Goal: Task Accomplishment & Management: Manage account settings

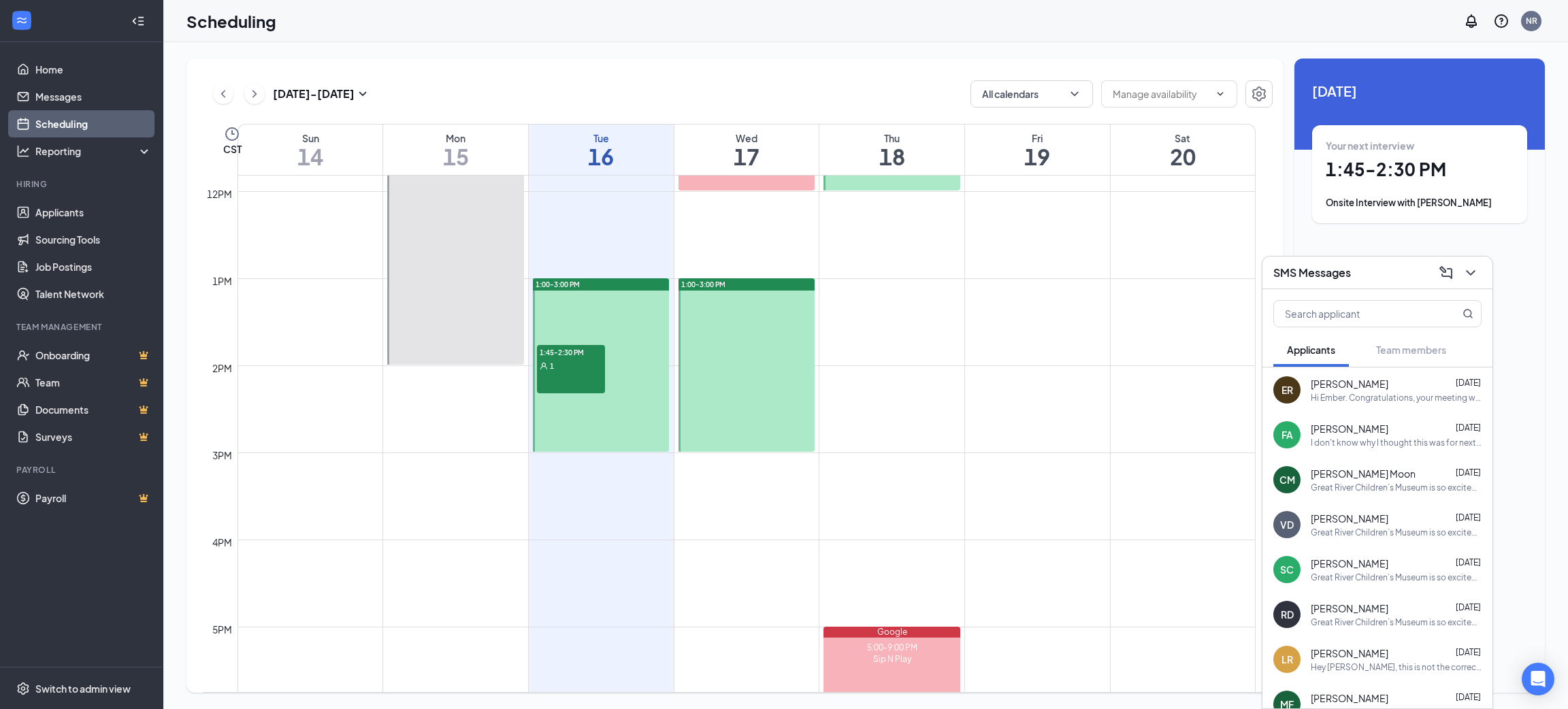
scroll to position [1077, 0]
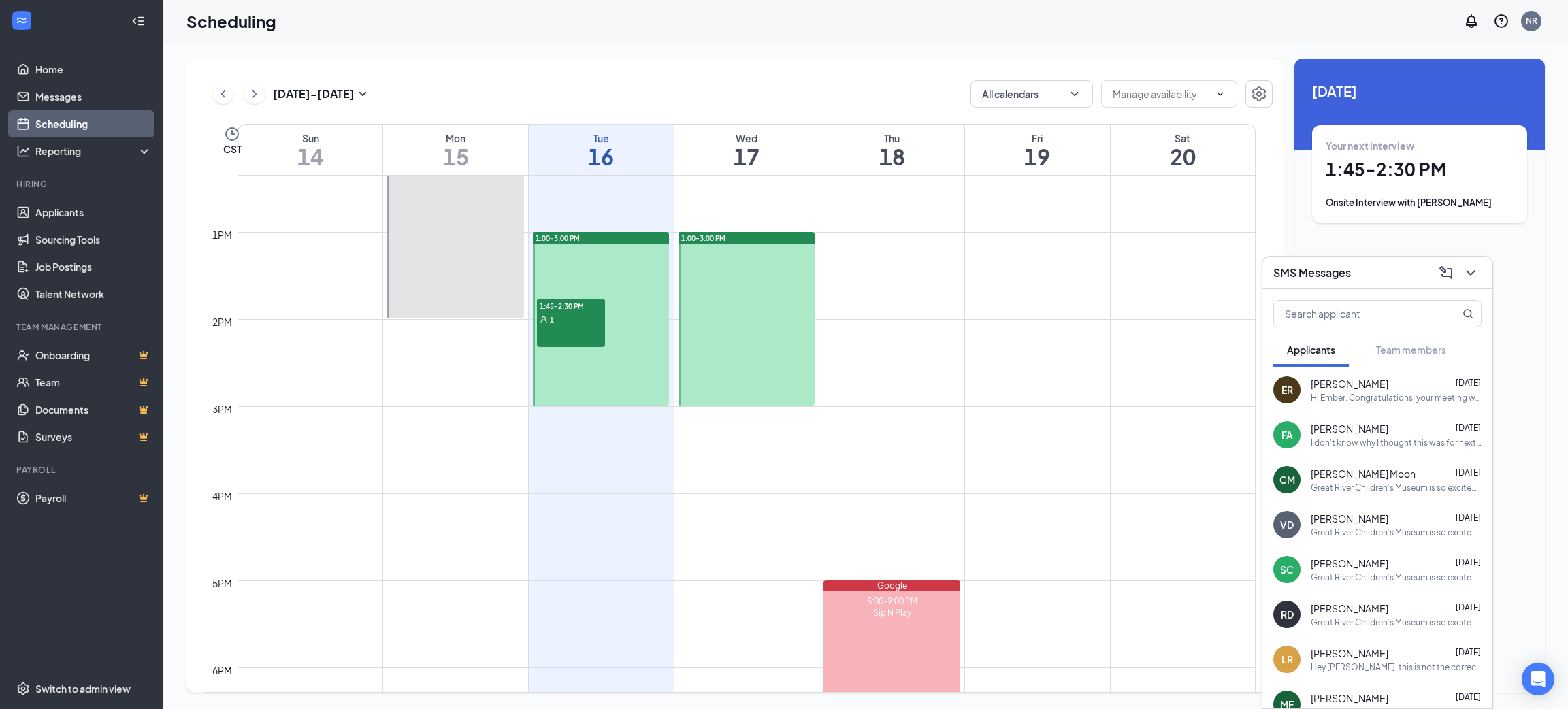
click at [580, 338] on div "1:45-2:30 PM 1" at bounding box center [571, 323] width 68 height 49
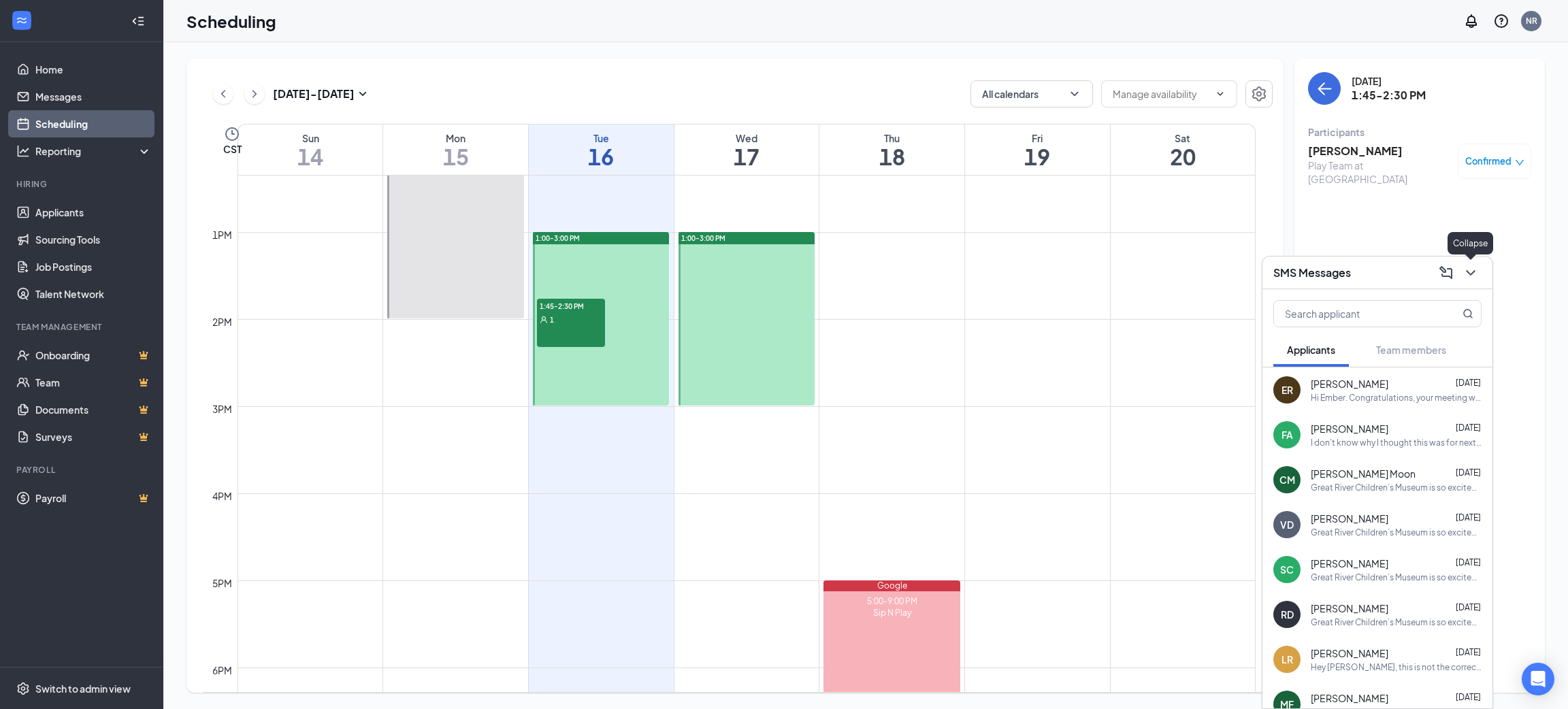
click at [1472, 272] on icon "ChevronDown" at bounding box center [1471, 273] width 17 height 17
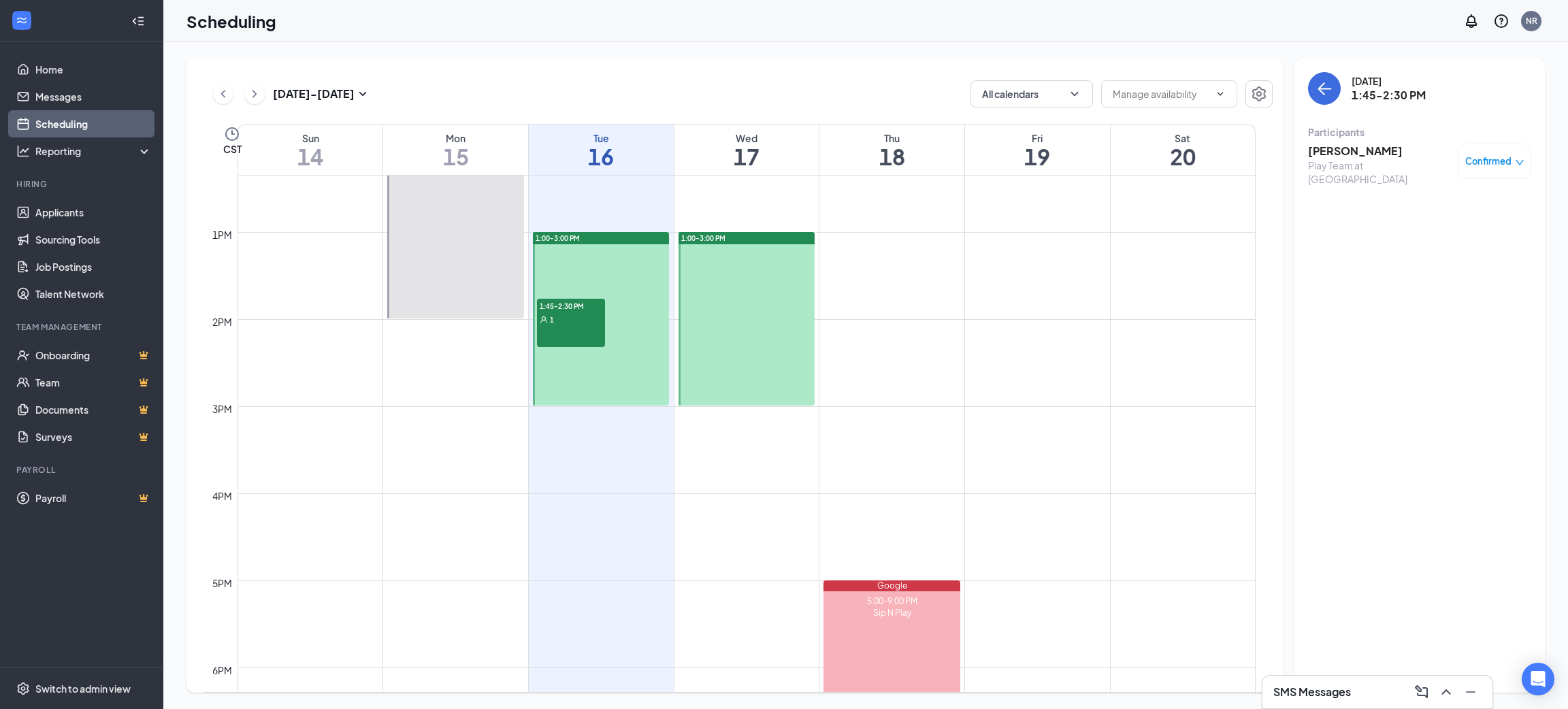
click at [1524, 174] on div "Confirmed" at bounding box center [1494, 161] width 74 height 35
click at [1515, 162] on icon "down" at bounding box center [1520, 162] width 10 height 10
click at [728, 261] on div at bounding box center [746, 319] width 136 height 174
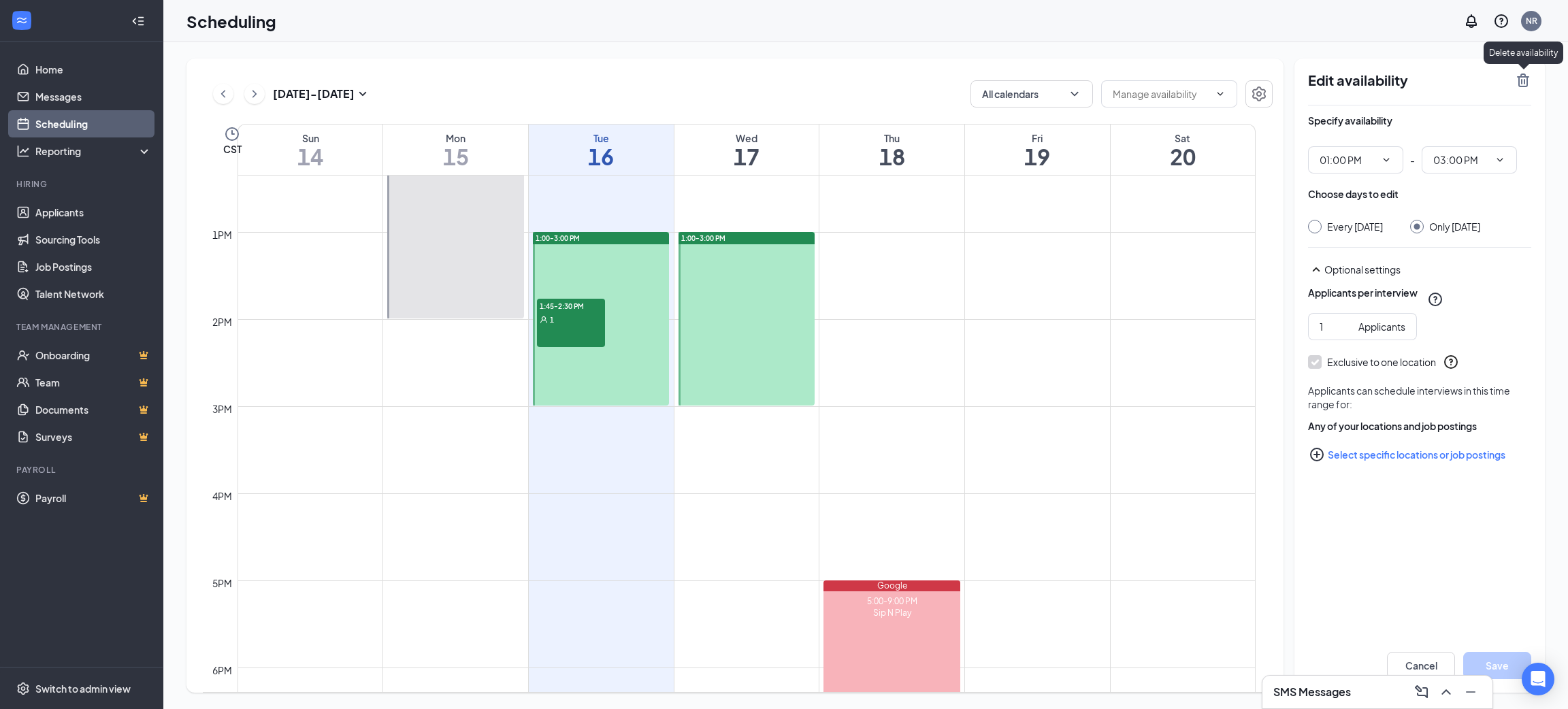
drag, startPoint x: 781, startPoint y: 264, endPoint x: 1523, endPoint y: 77, distance: 765.2
click at [1523, 77] on icon "TrashOutline" at bounding box center [1523, 80] width 12 height 14
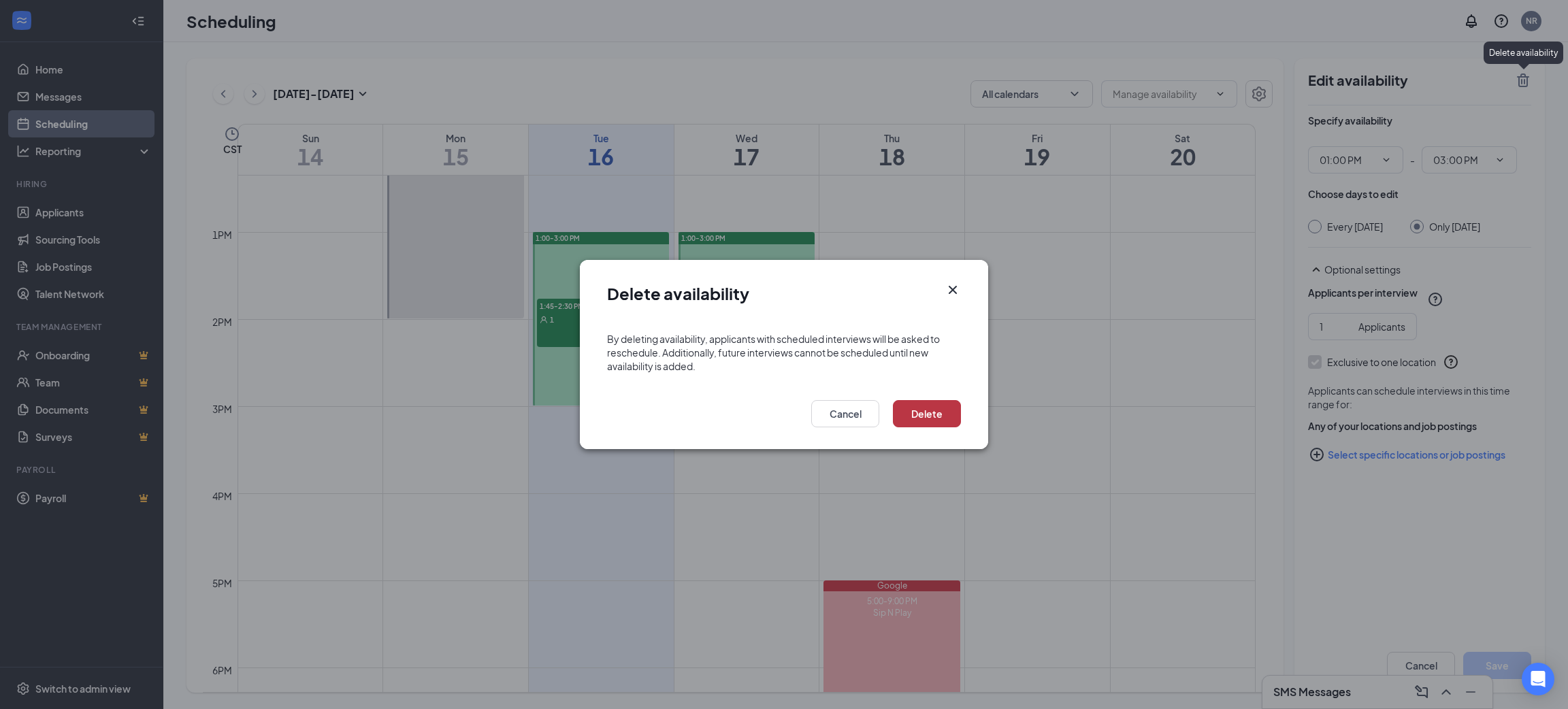
click at [941, 408] on button "Delete" at bounding box center [927, 414] width 68 height 27
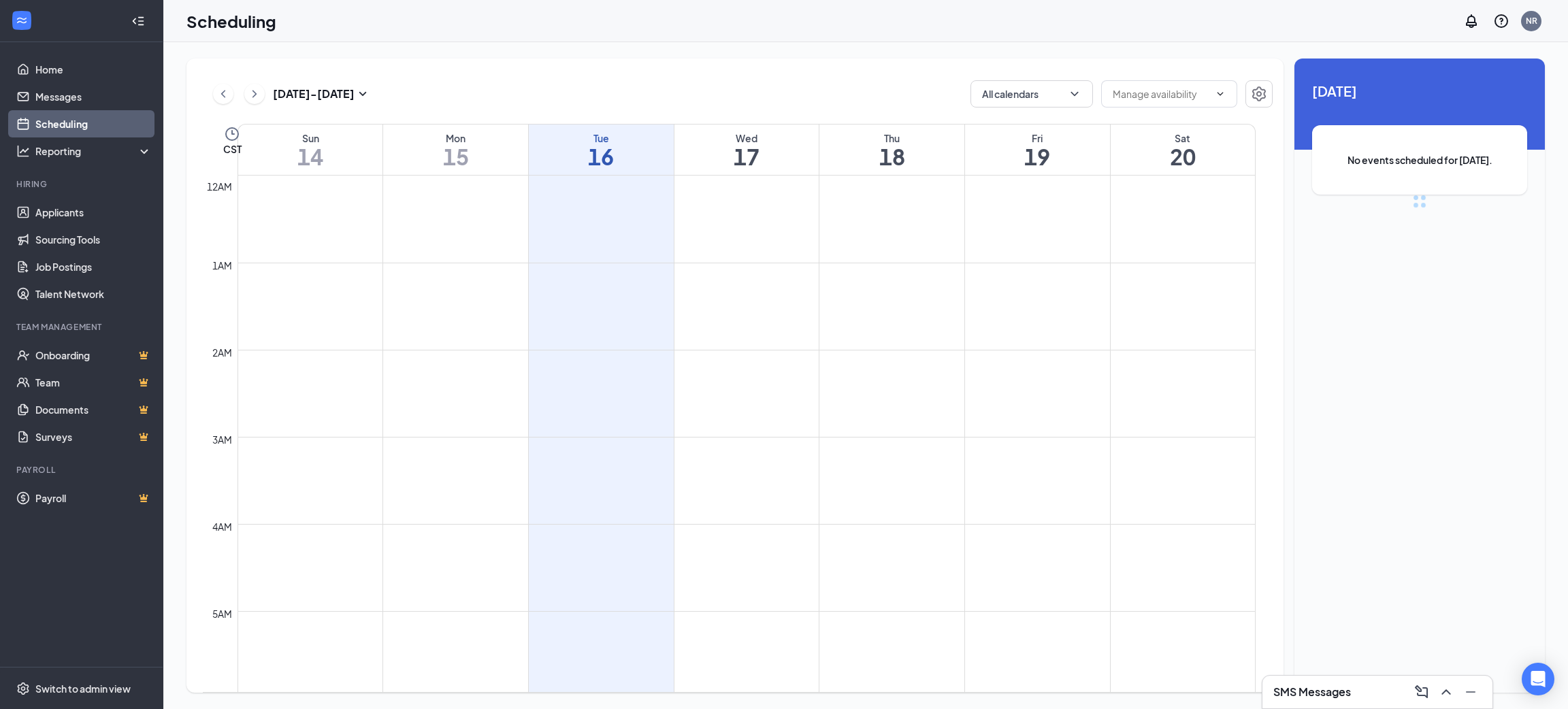
scroll to position [668, 0]
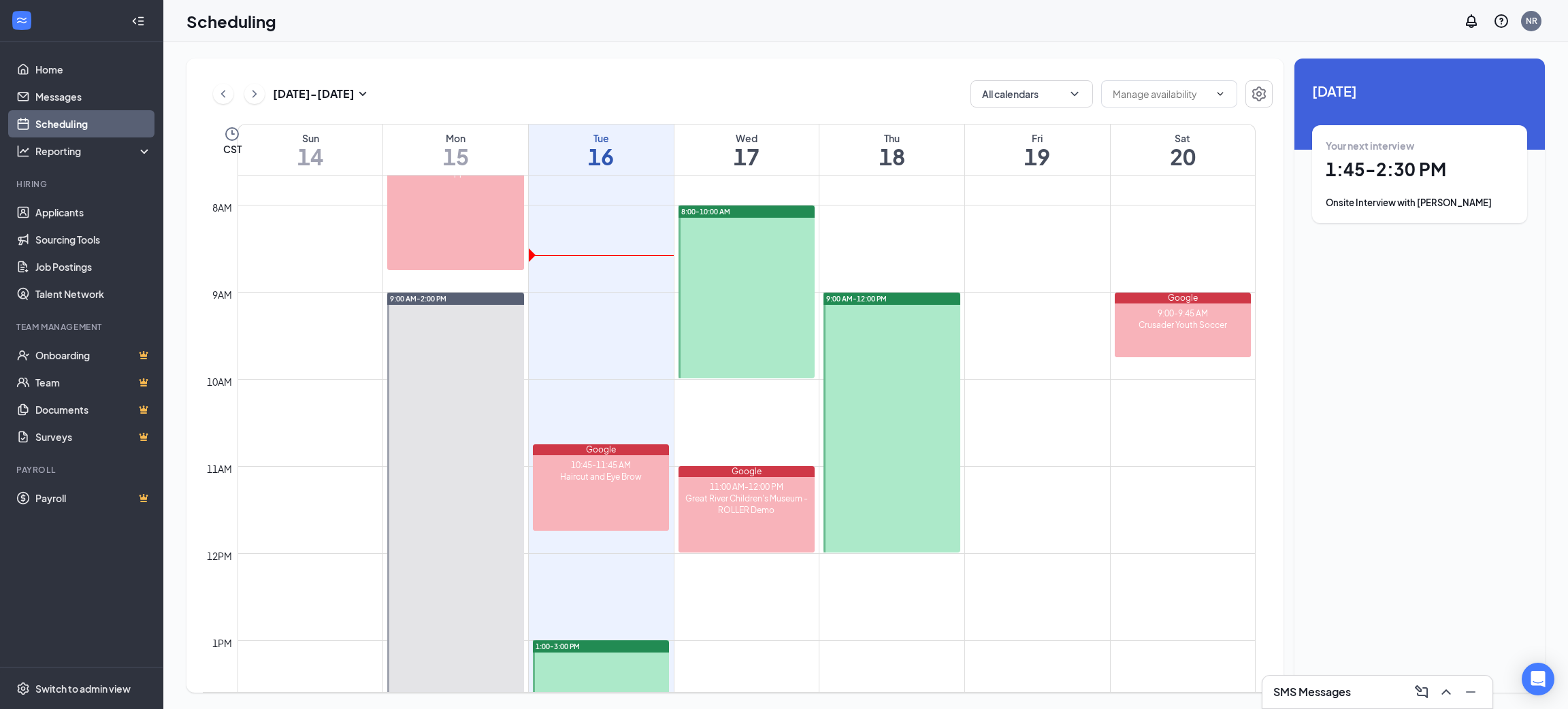
drag, startPoint x: 782, startPoint y: 263, endPoint x: 773, endPoint y: 248, distance: 17.5
click at [773, 248] on link "8:00-10:00 AM" at bounding box center [746, 292] width 140 height 174
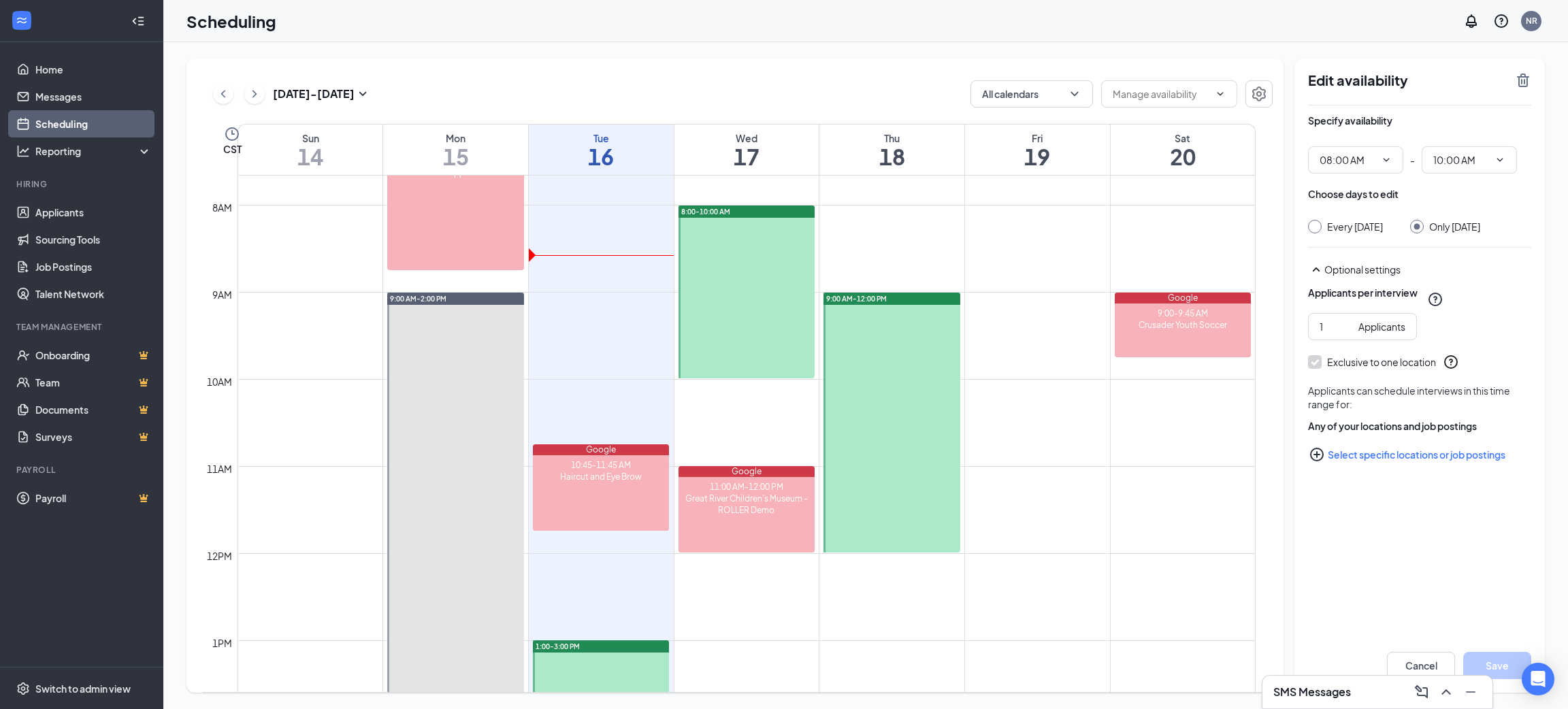
click at [783, 223] on link "8:00-10:00 AM" at bounding box center [746, 292] width 140 height 174
click at [1518, 76] on icon "TrashOutline" at bounding box center [1524, 80] width 17 height 17
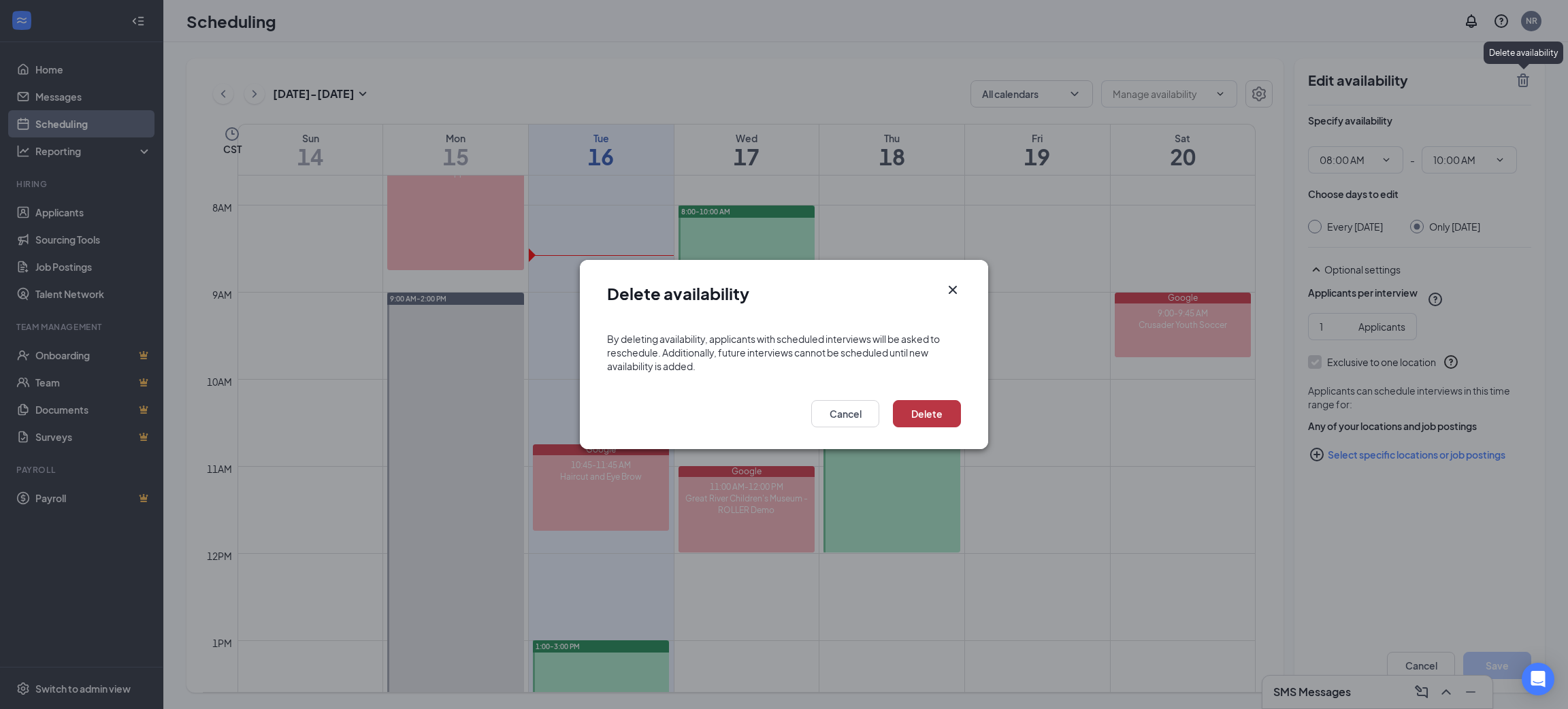
click at [914, 422] on button "Delete" at bounding box center [927, 414] width 68 height 27
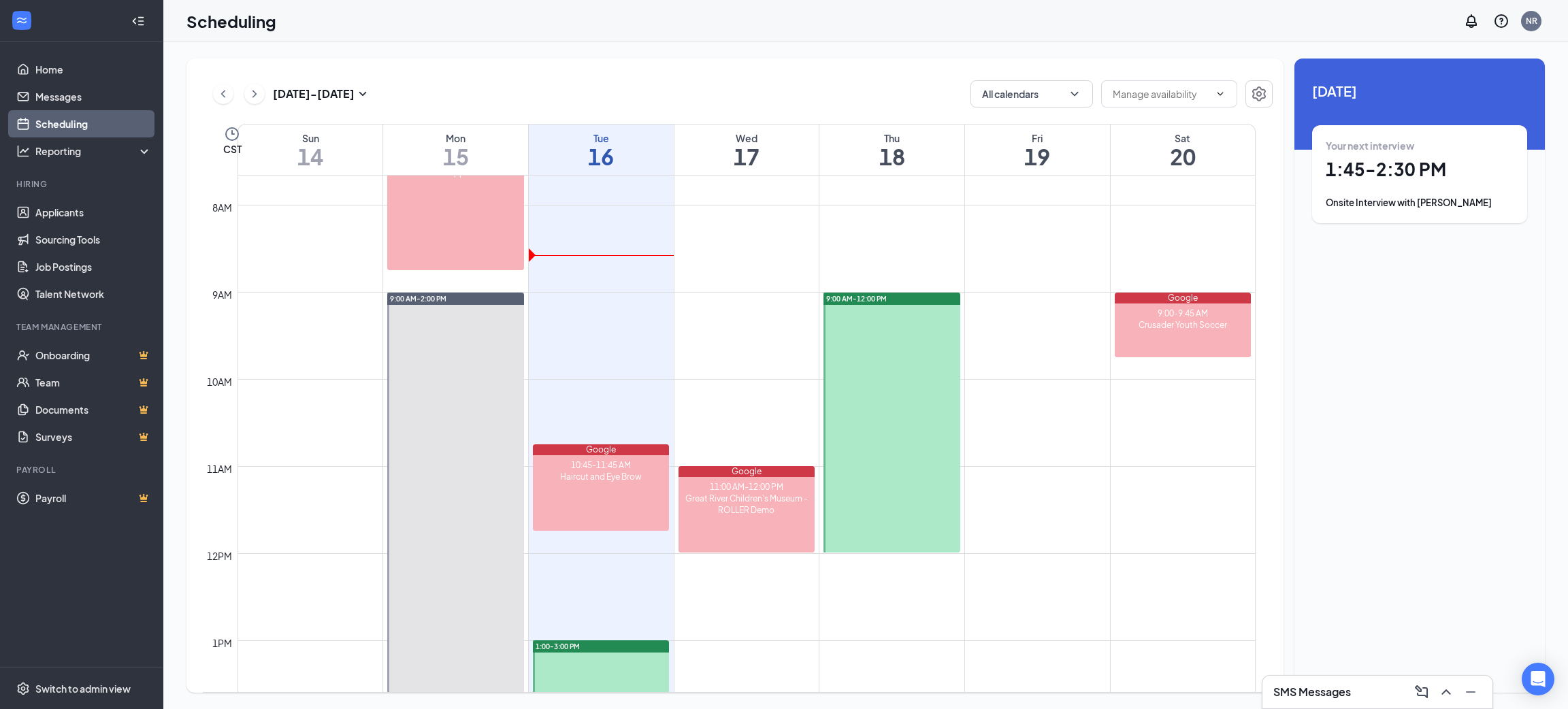
click at [924, 393] on div at bounding box center [891, 423] width 136 height 260
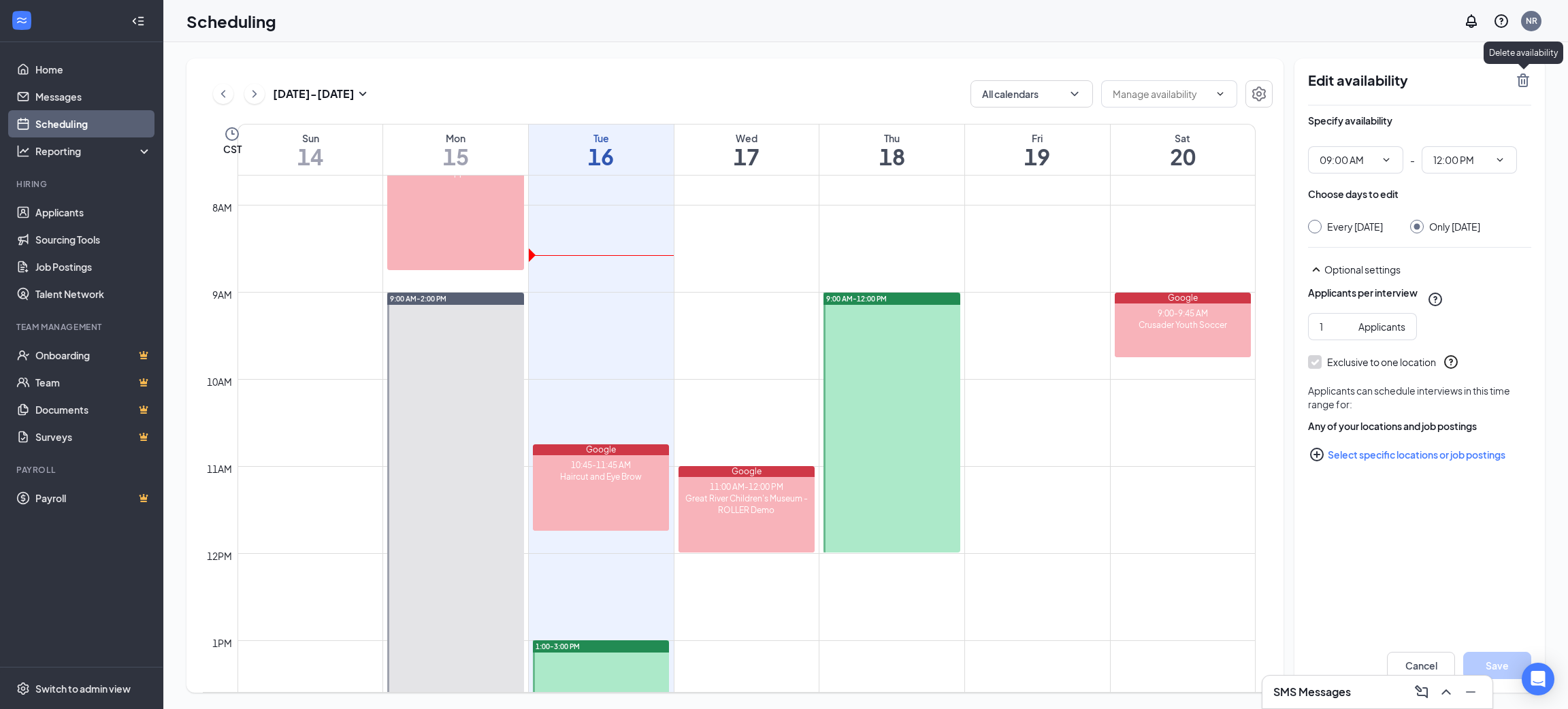
click at [1525, 85] on icon "TrashOutline" at bounding box center [1524, 80] width 17 height 17
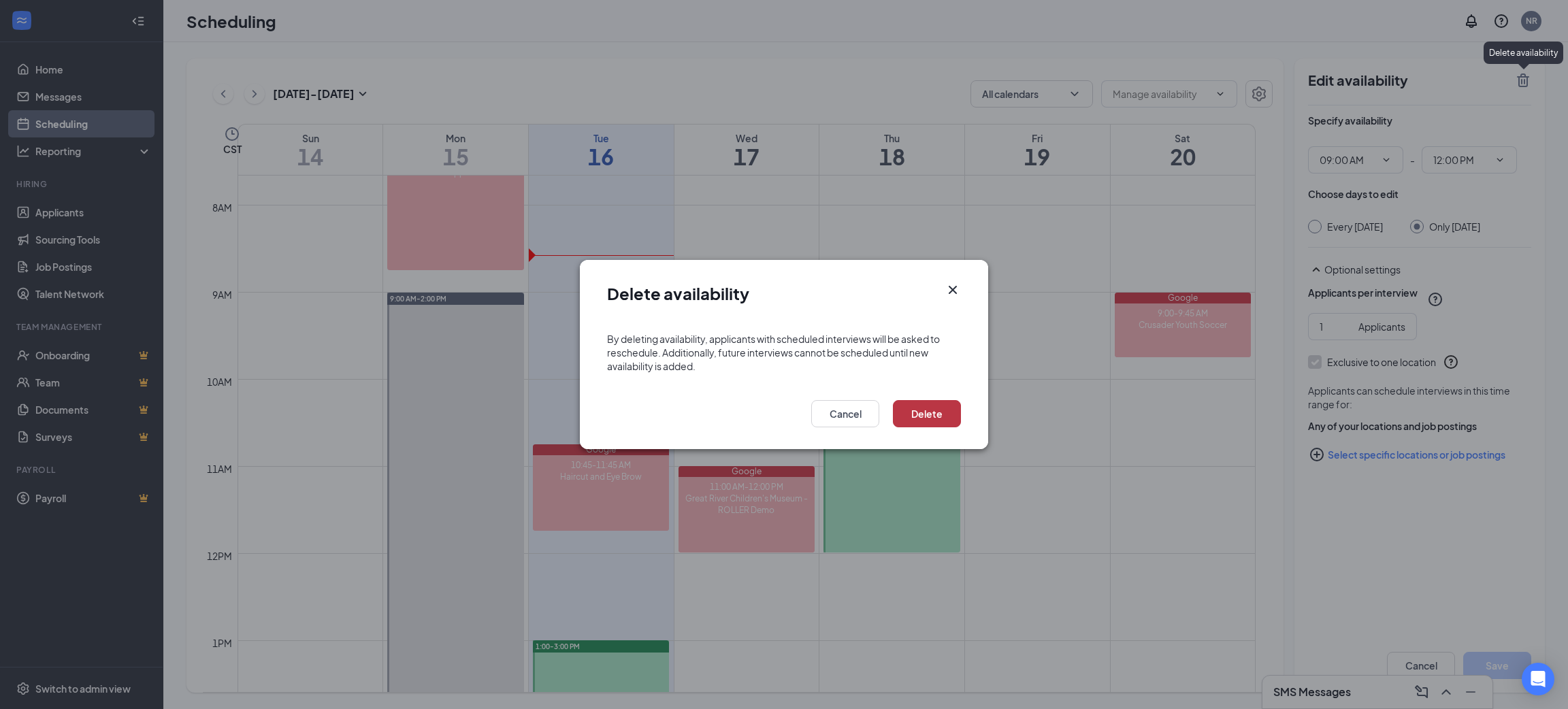
click at [959, 402] on button "Delete" at bounding box center [927, 414] width 68 height 27
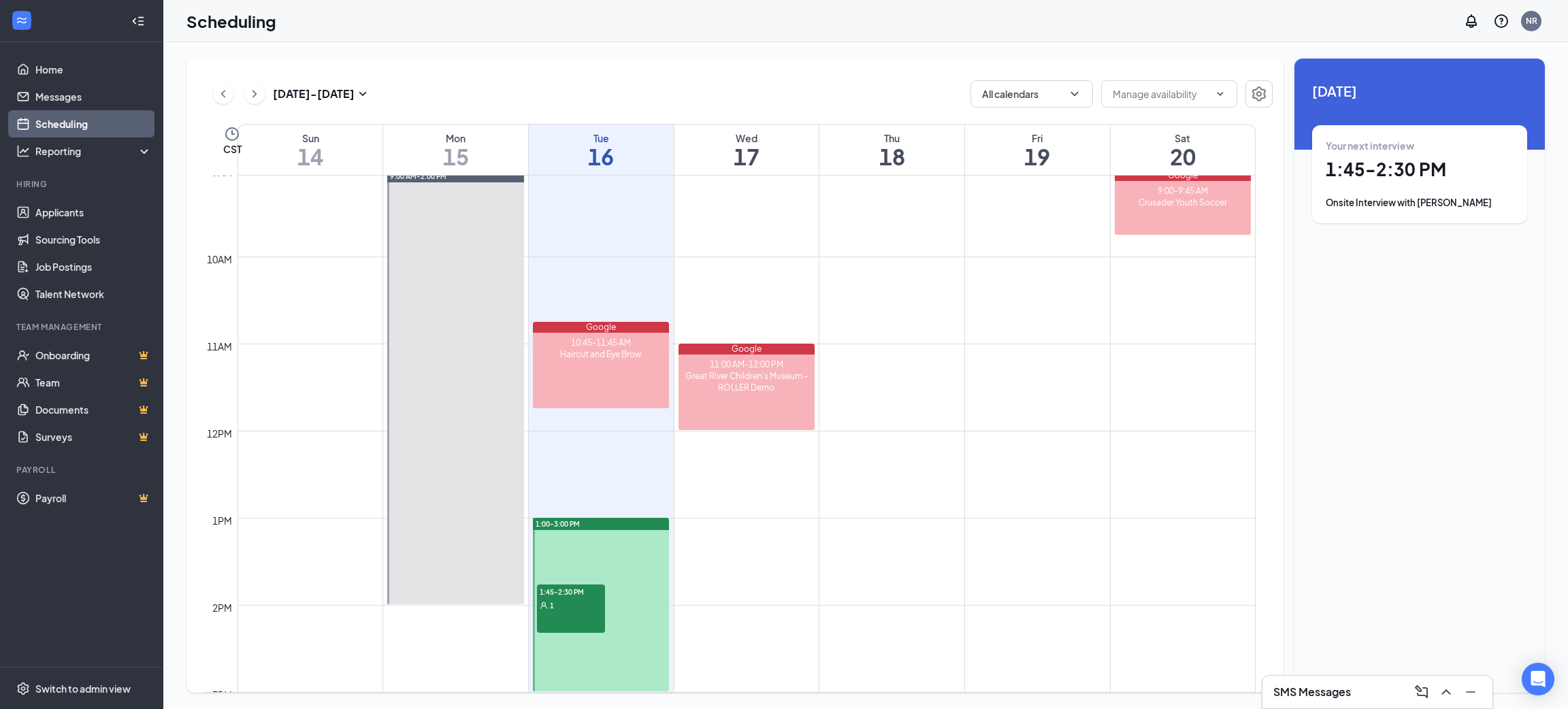
scroll to position [1077, 0]
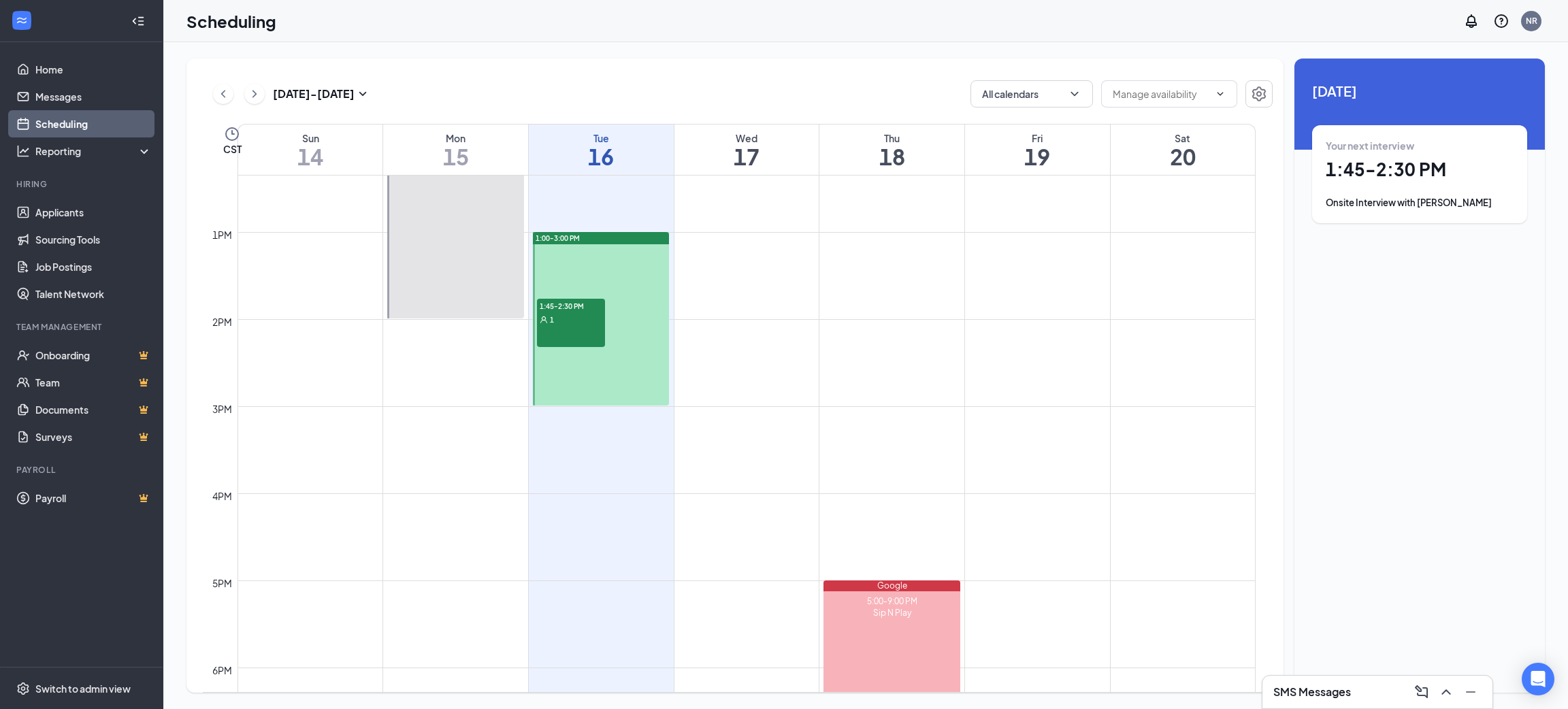
click at [643, 297] on div at bounding box center [601, 319] width 136 height 174
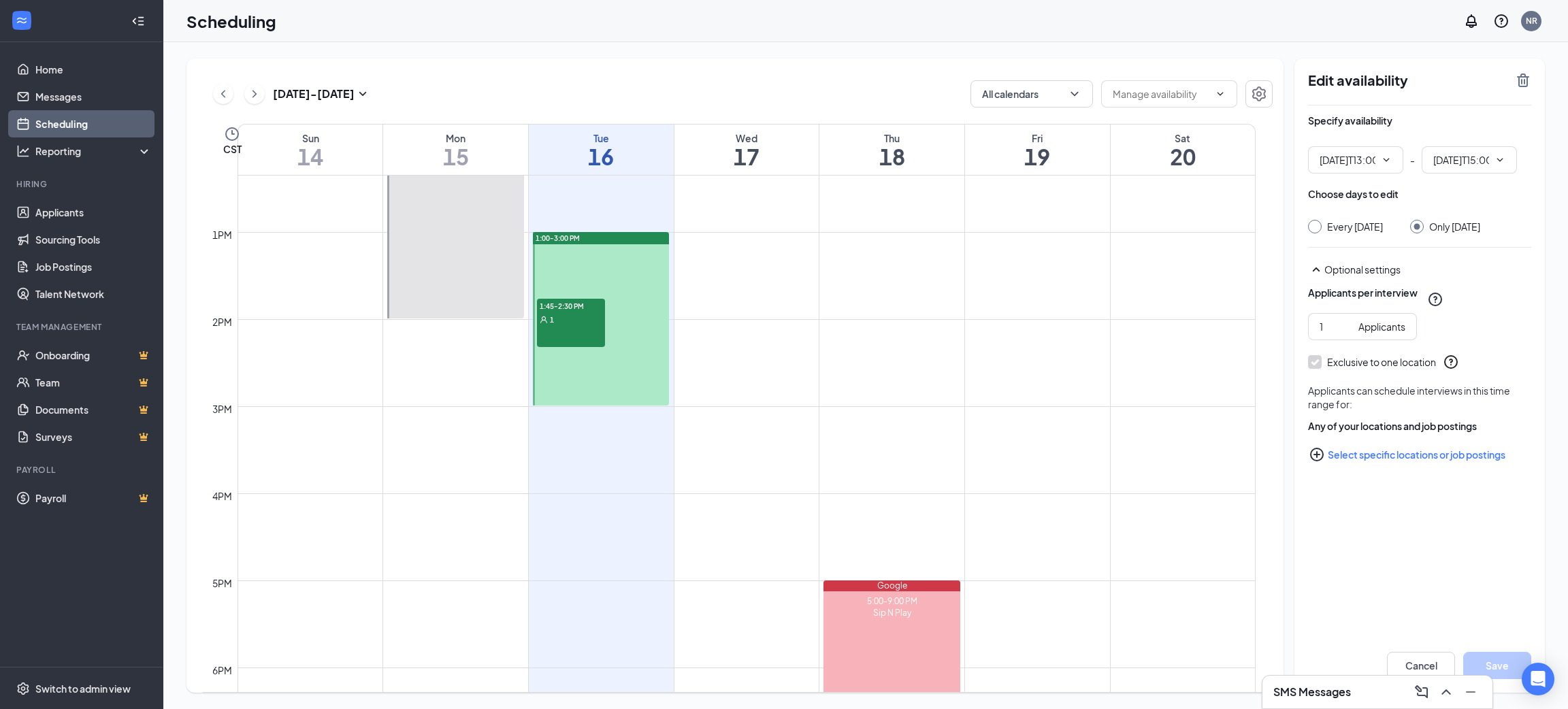
type input "01:00 PM"
type input "03:00 PM"
click at [1518, 77] on icon "TrashOutline" at bounding box center [1523, 80] width 12 height 14
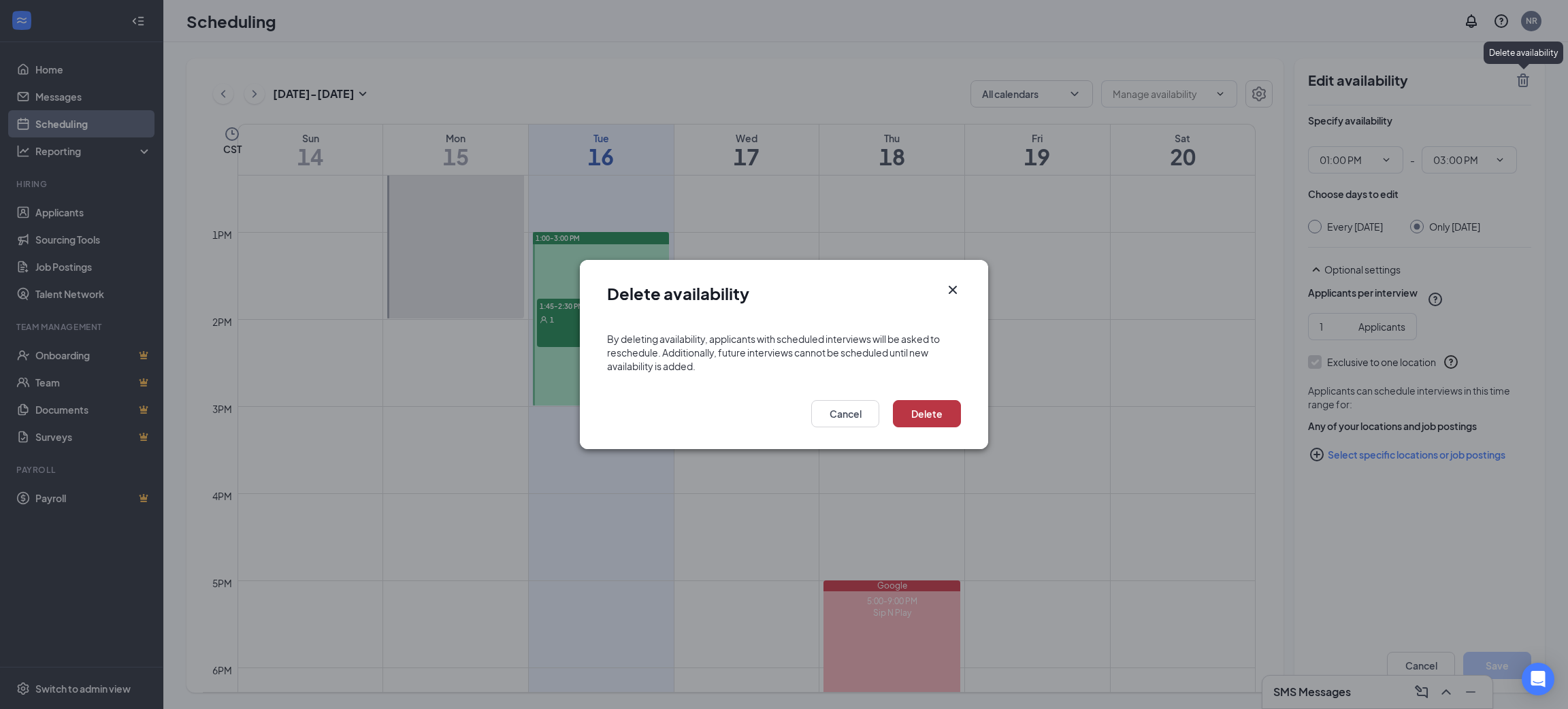
click at [917, 419] on button "Delete" at bounding box center [927, 414] width 68 height 27
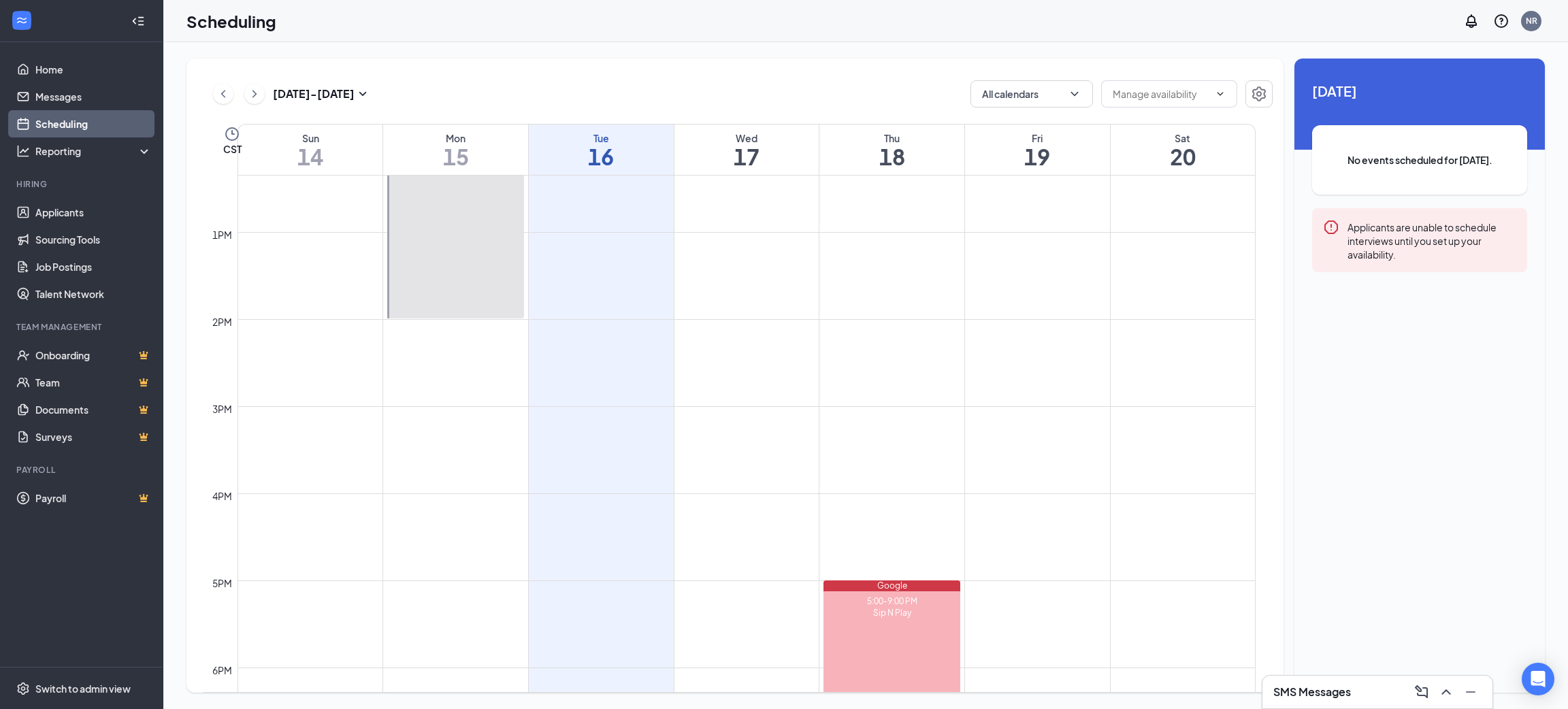
click at [265, 95] on div "[DATE] - [DATE]" at bounding box center [292, 94] width 158 height 27
click at [255, 95] on icon "ChevronRight" at bounding box center [254, 94] width 4 height 8
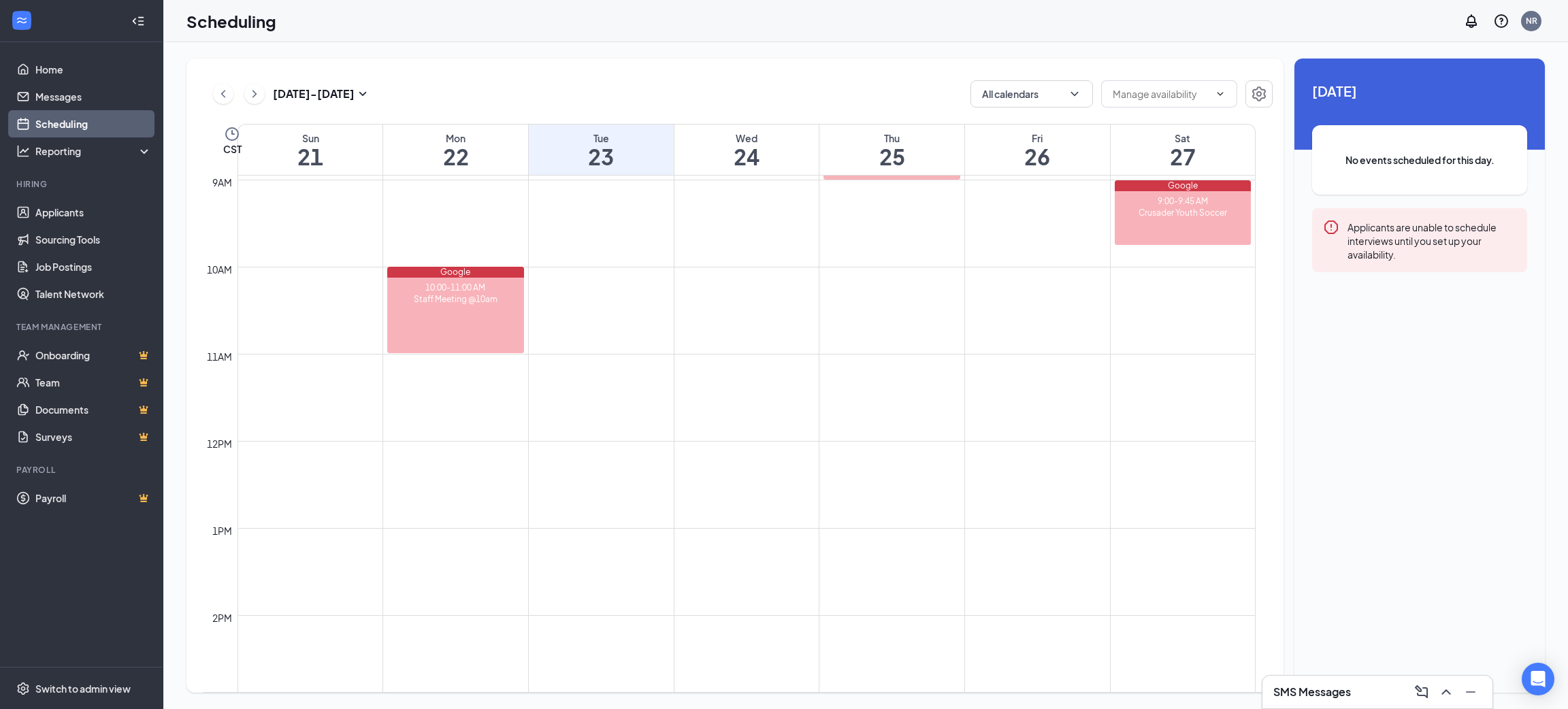
scroll to position [872, 0]
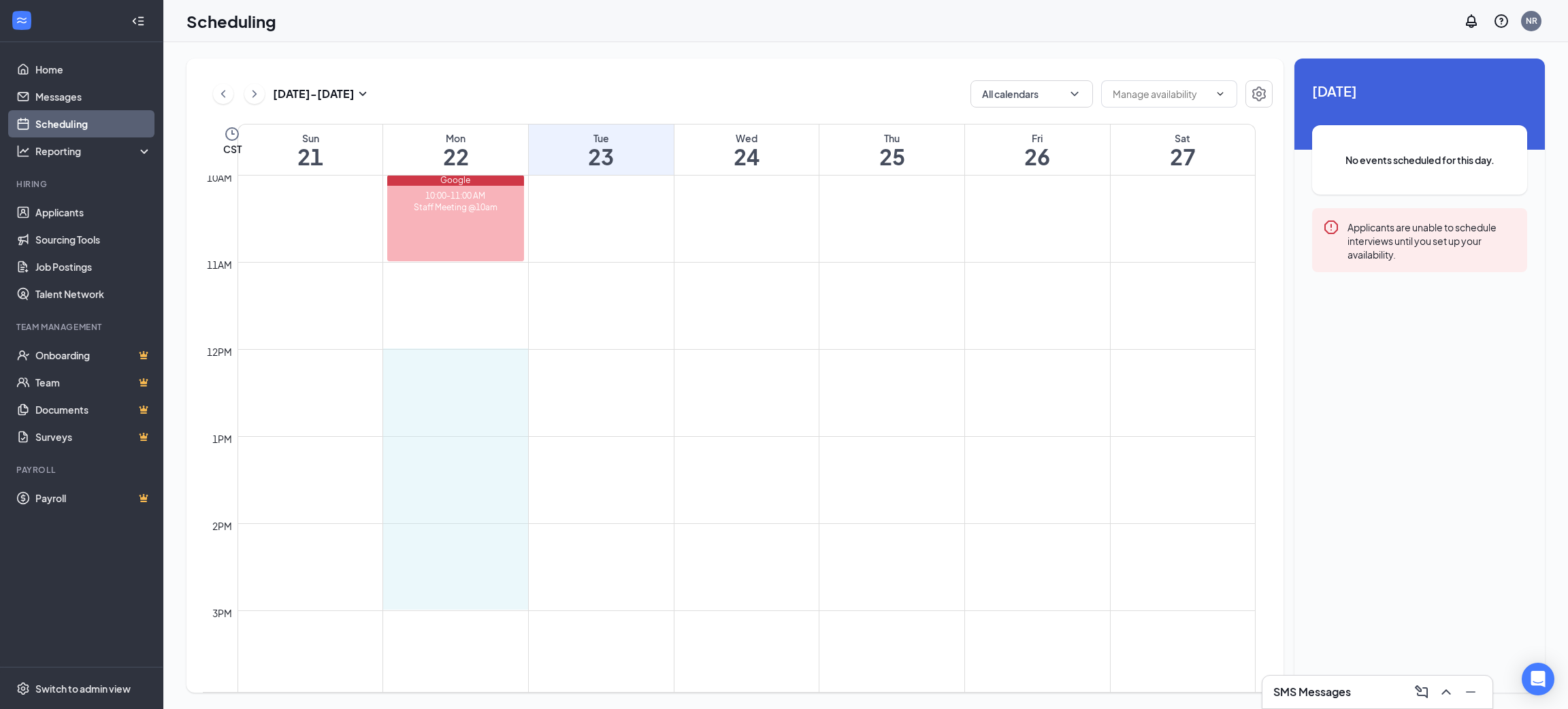
drag, startPoint x: 473, startPoint y: 350, endPoint x: 474, endPoint y: 589, distance: 239.0
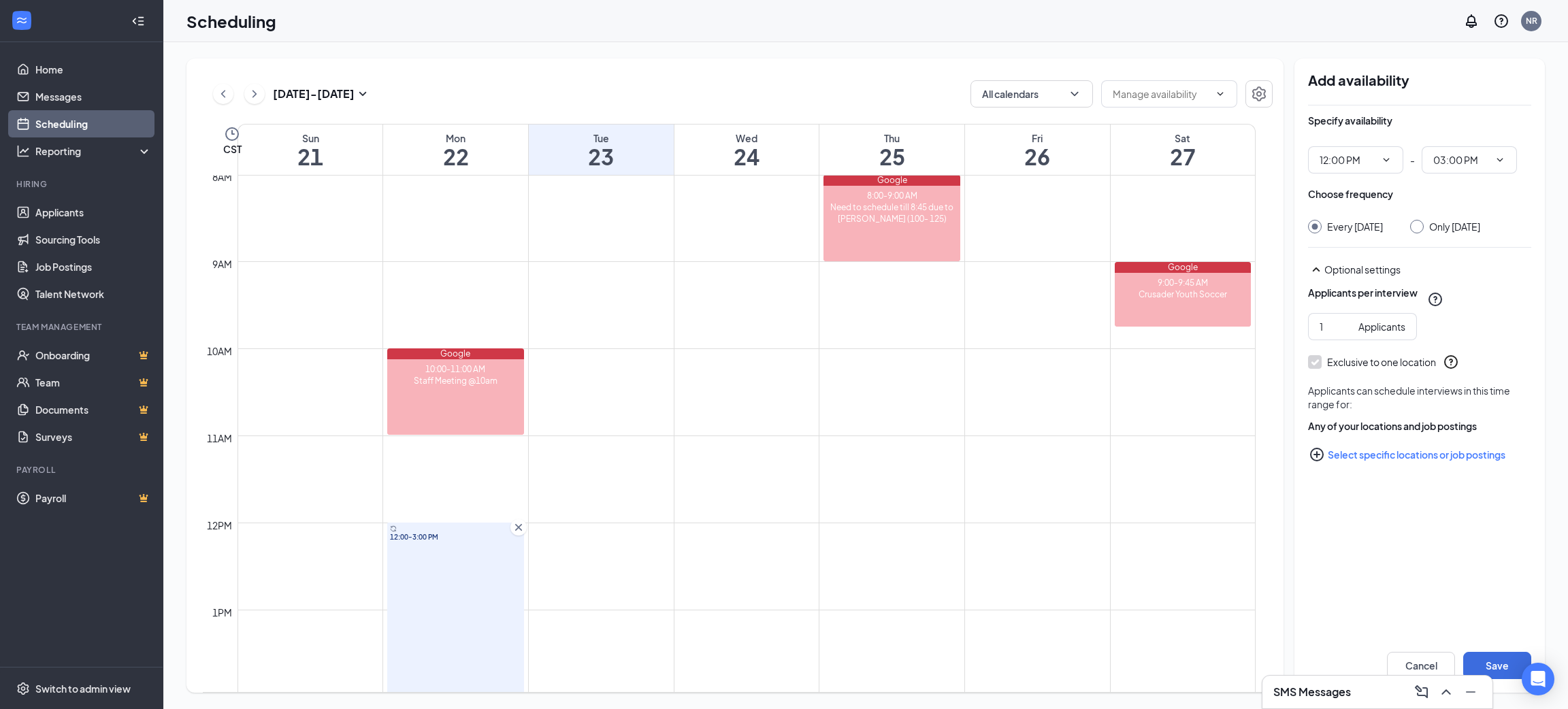
scroll to position [703, 0]
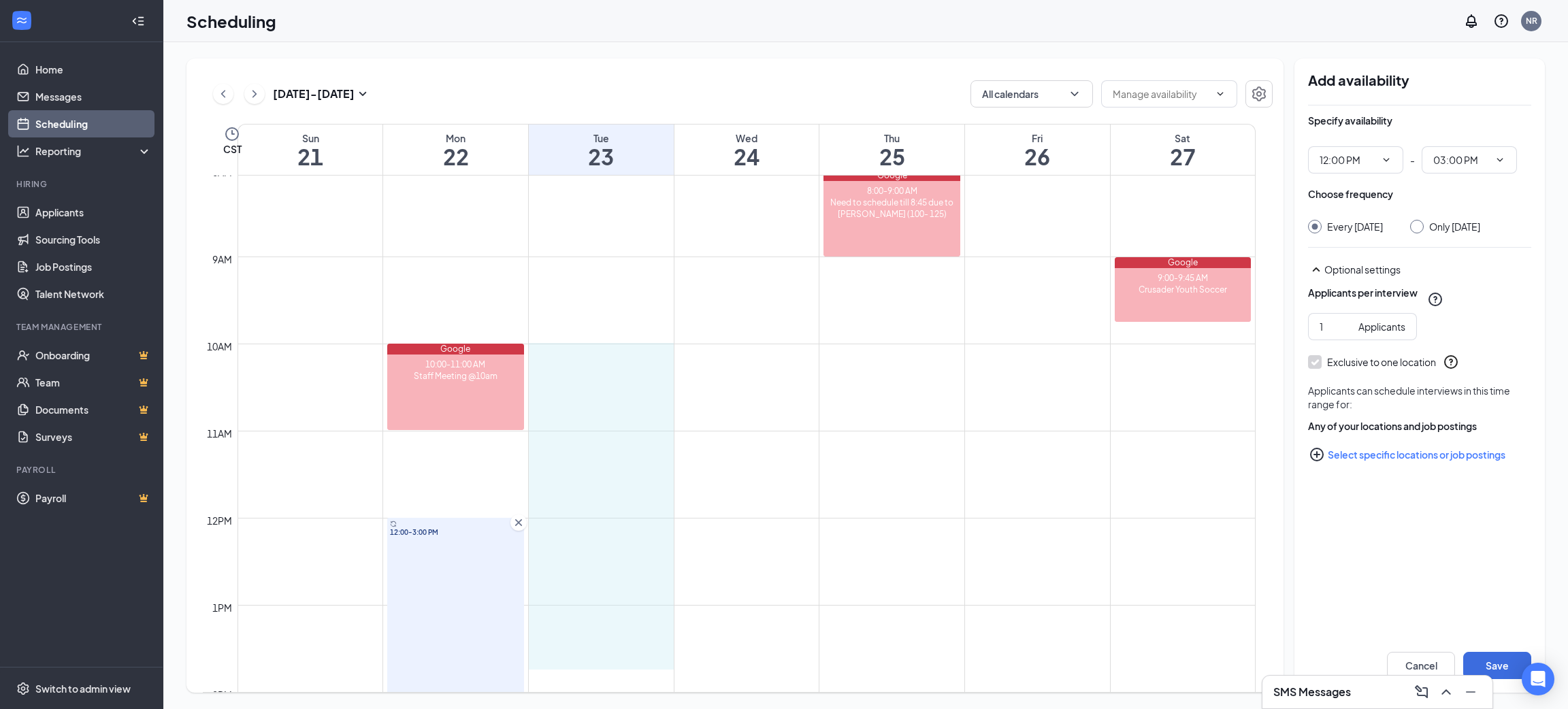
drag, startPoint x: 613, startPoint y: 381, endPoint x: 643, endPoint y: 692, distance: 312.4
drag, startPoint x: 528, startPoint y: 565, endPoint x: 512, endPoint y: 572, distance: 17.5
click at [525, 565] on td at bounding box center [746, 572] width 1019 height 22
click at [504, 578] on div "12:00-3:00 PM" at bounding box center [455, 648] width 136 height 261
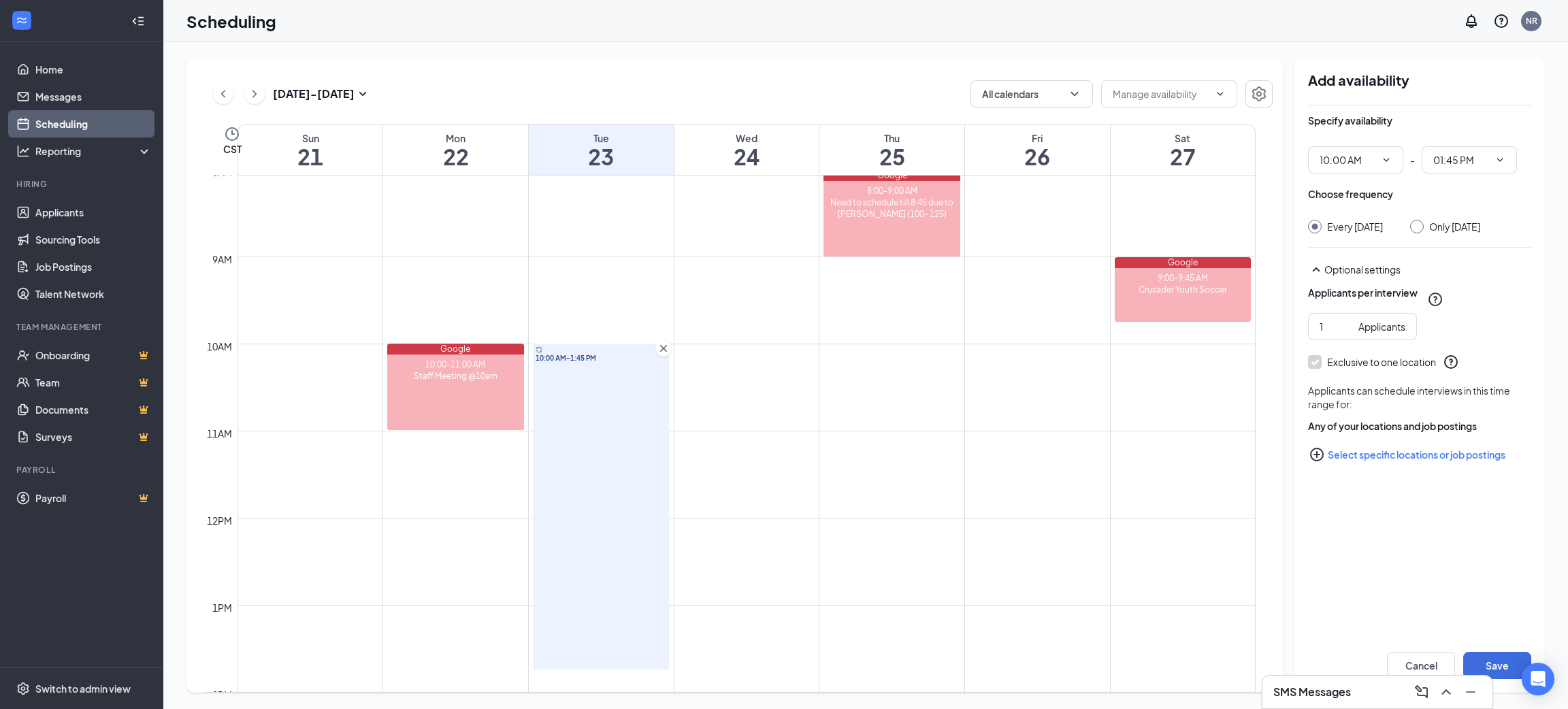
click at [1420, 220] on input "Only [DATE]" at bounding box center [1415, 224] width 10 height 10
radio input "true"
radio input "false"
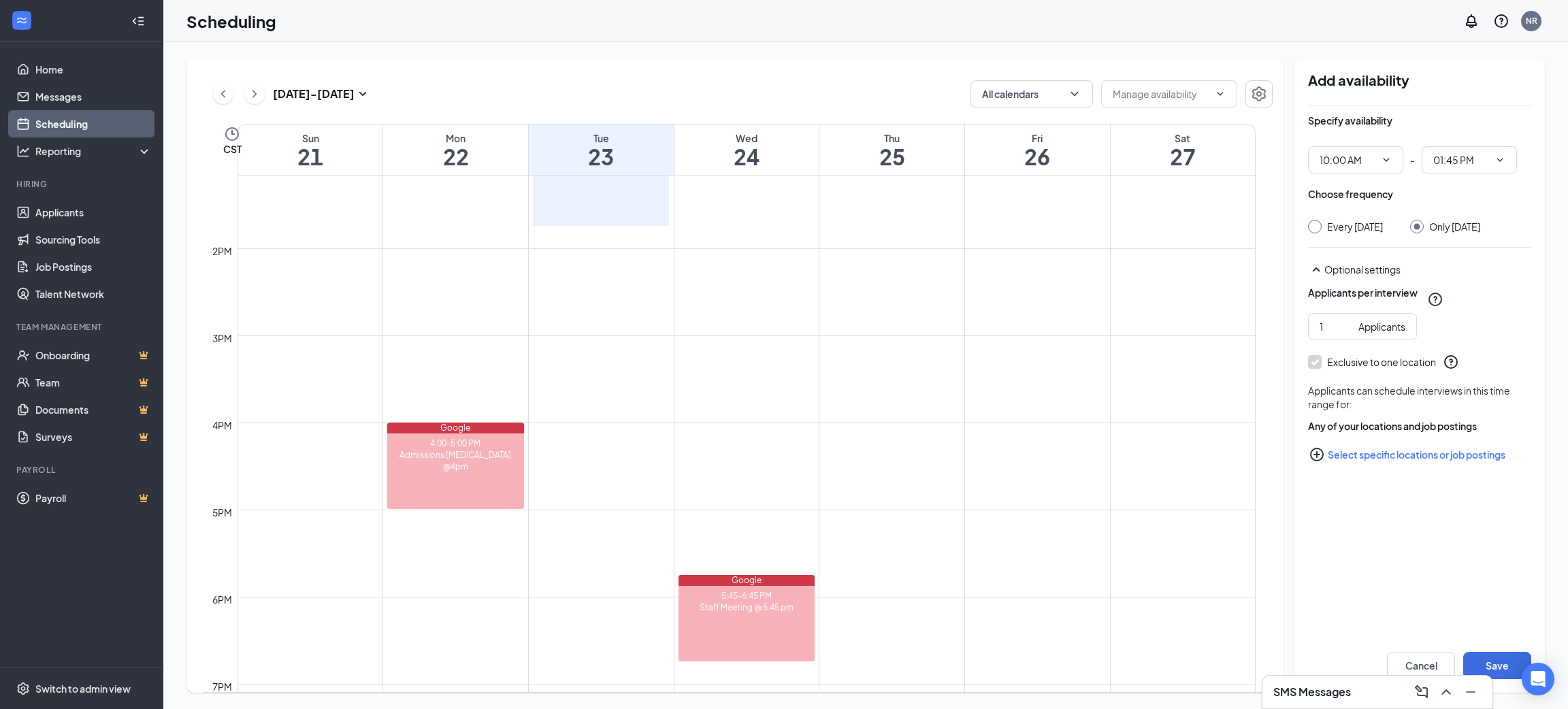
scroll to position [1010, 0]
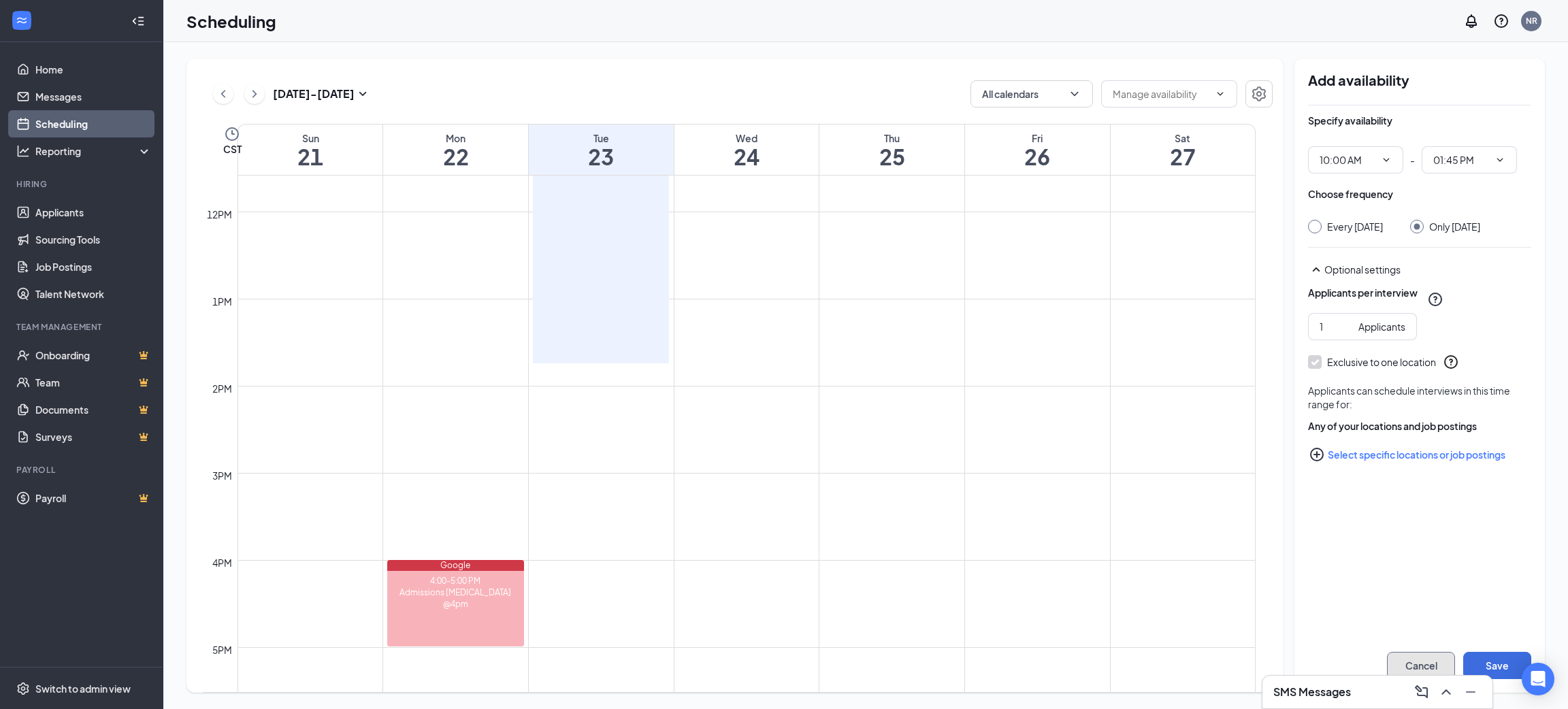
click at [1415, 663] on button "Cancel" at bounding box center [1421, 665] width 68 height 27
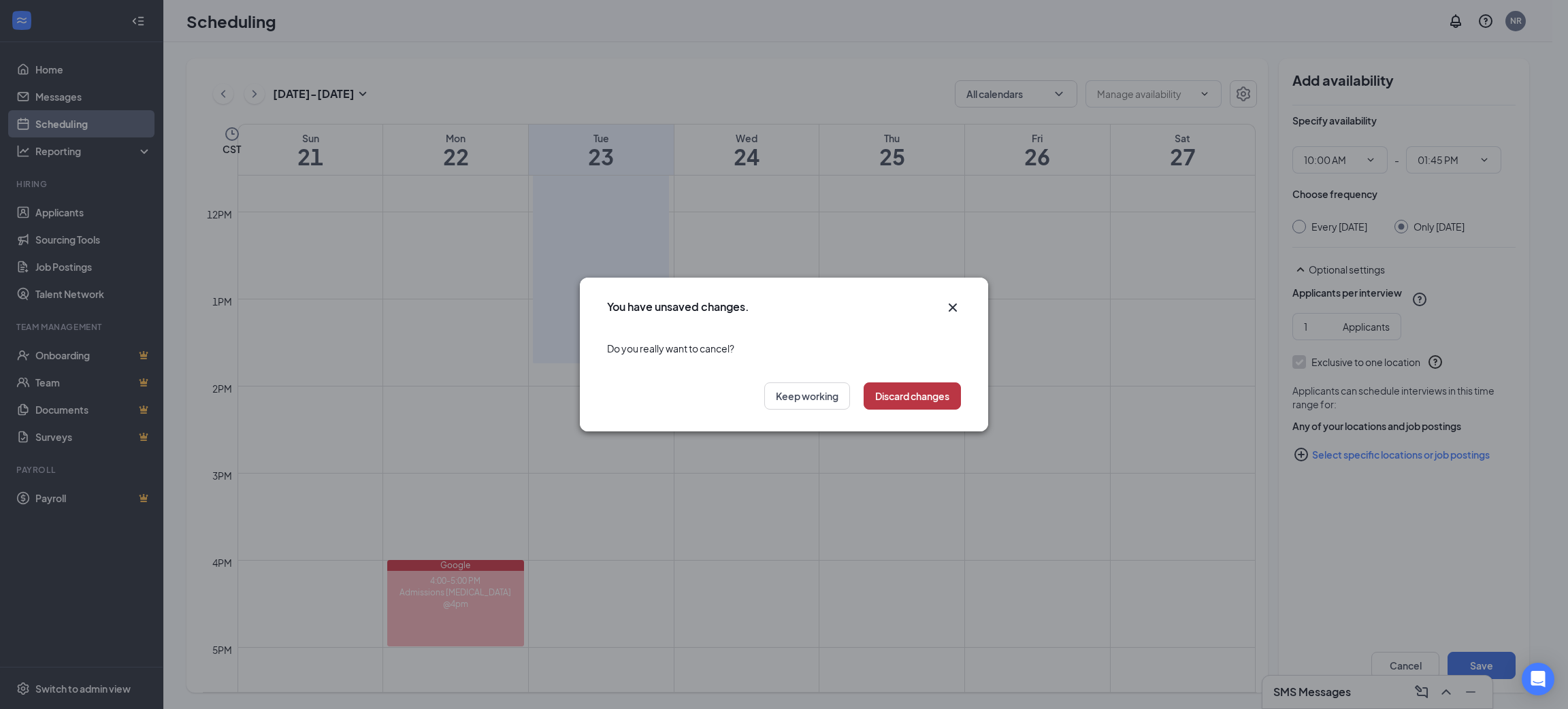
click at [954, 404] on button "Discard changes" at bounding box center [912, 396] width 97 height 27
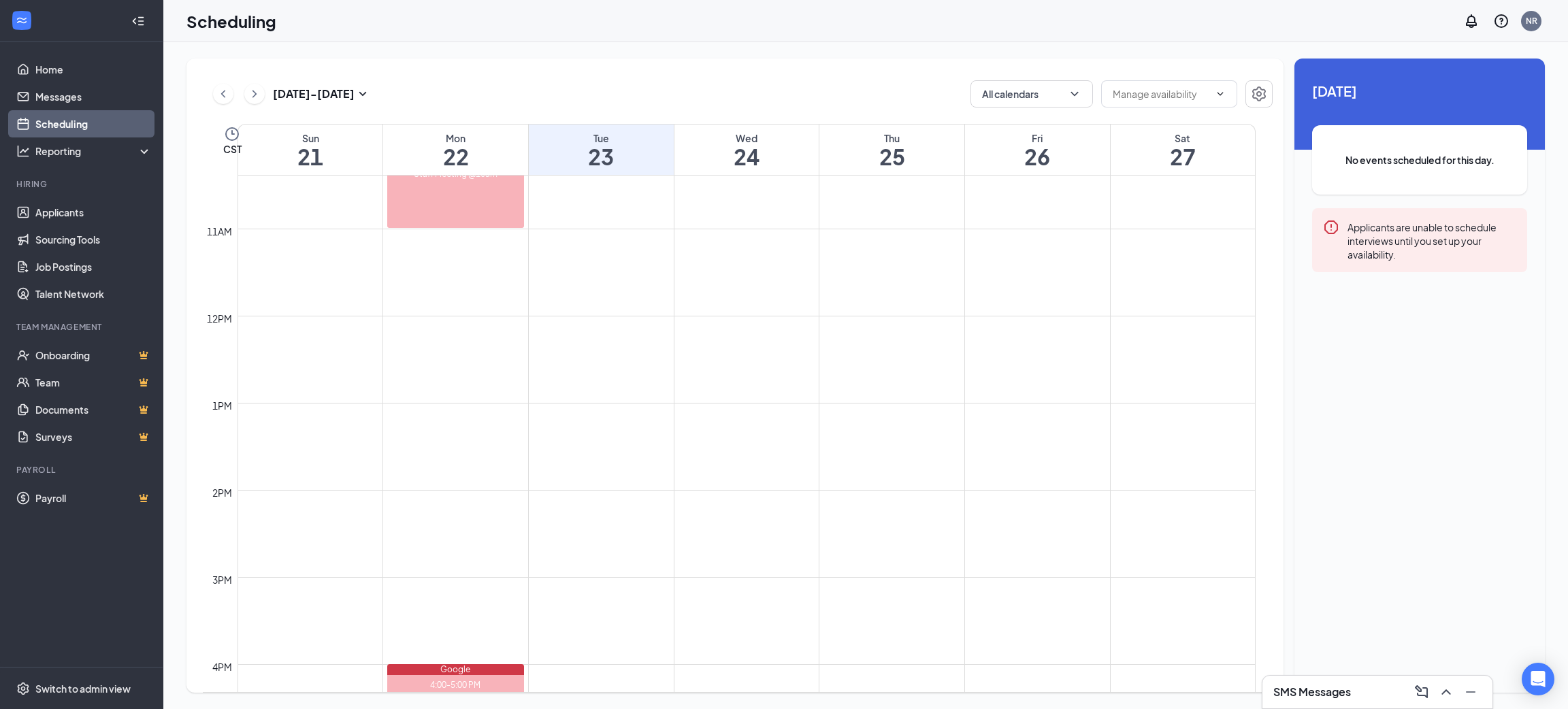
scroll to position [907, 0]
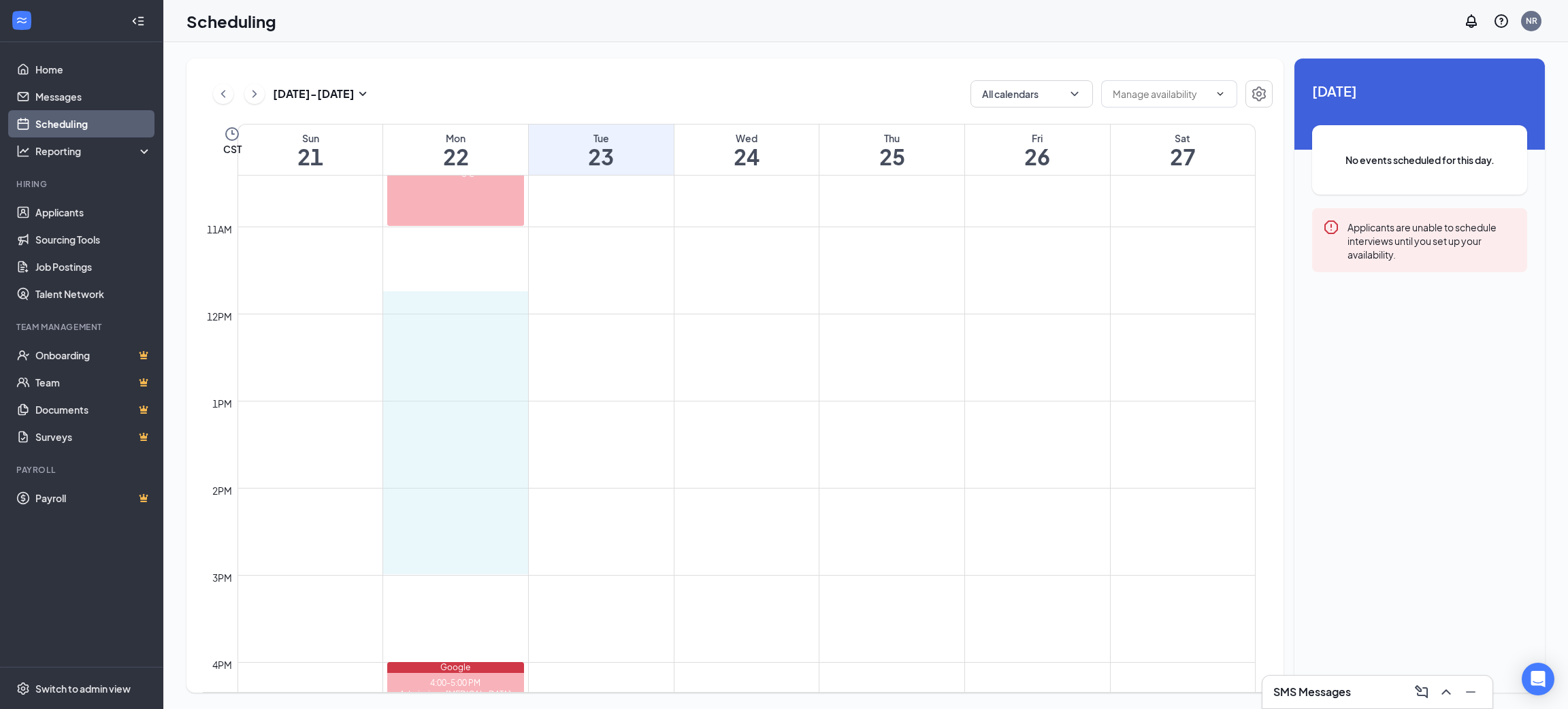
drag, startPoint x: 464, startPoint y: 312, endPoint x: 442, endPoint y: 559, distance: 248.0
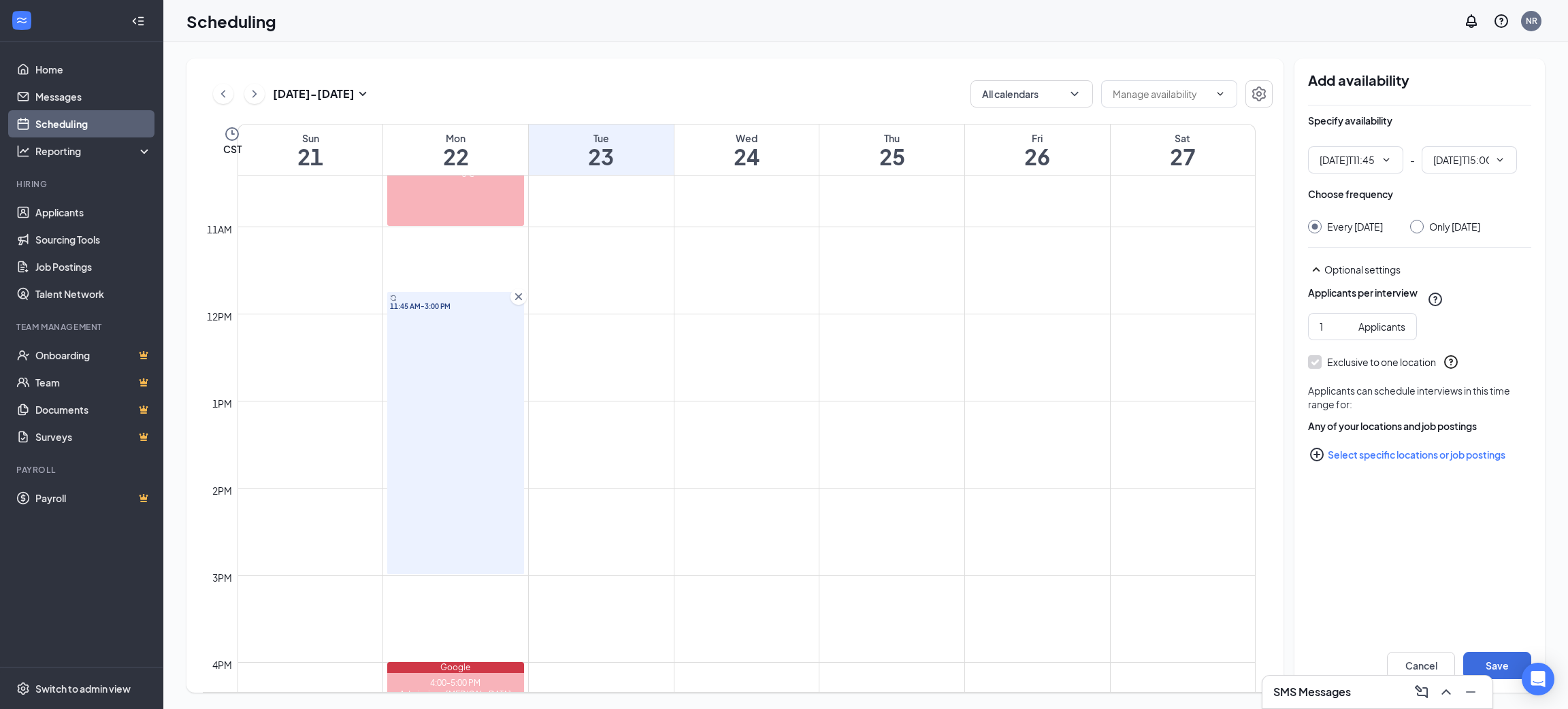
type input "11:45 AM"
type input "03:00 PM"
click at [1424, 232] on div at bounding box center [1417, 226] width 14 height 14
click at [1422, 230] on div "Only [DATE]" at bounding box center [1445, 226] width 70 height 14
click at [1424, 232] on div at bounding box center [1417, 226] width 14 height 14
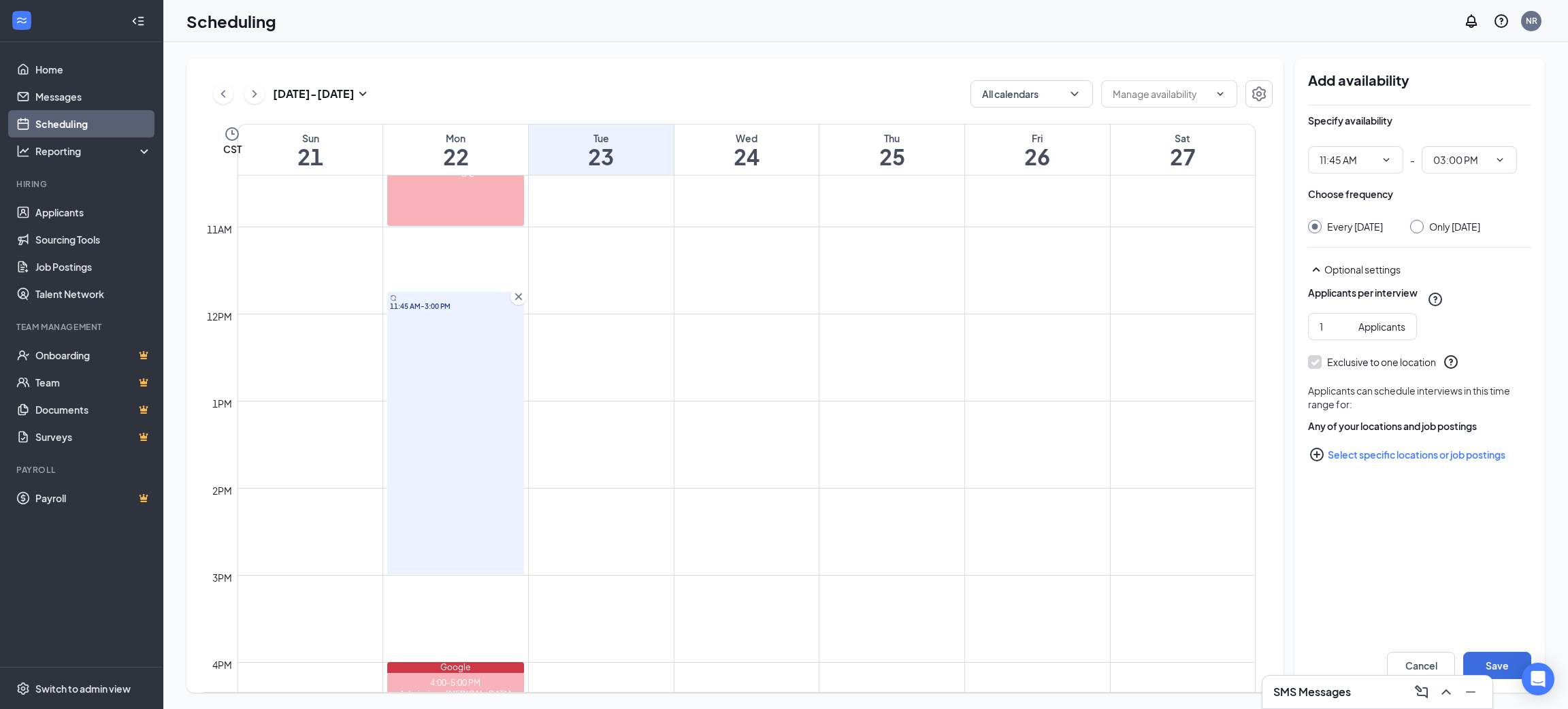
click at [1420, 227] on input "Only [DATE]" at bounding box center [1415, 224] width 10 height 10
radio input "true"
radio input "false"
click at [1501, 668] on button "Save" at bounding box center [1497, 665] width 68 height 27
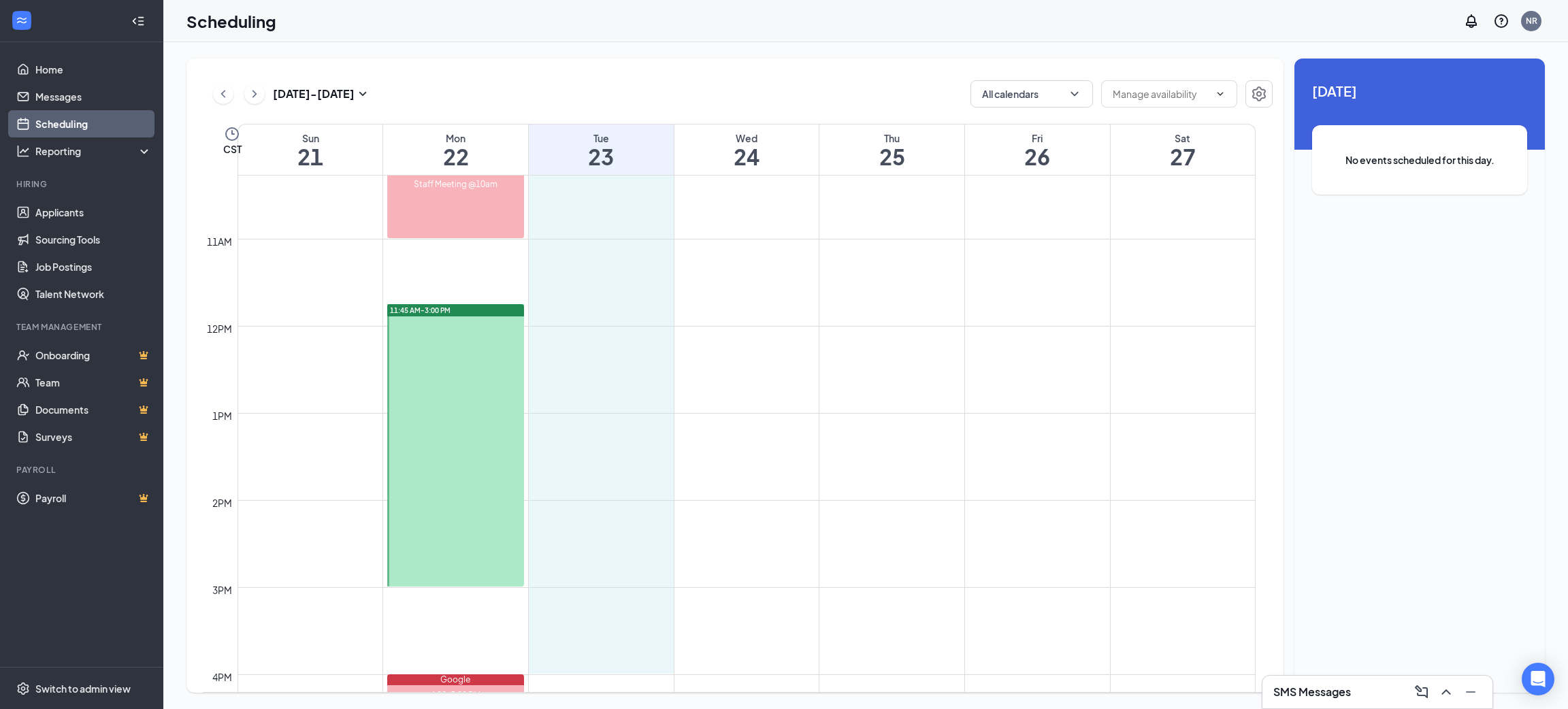
scroll to position [901, 0]
drag, startPoint x: 640, startPoint y: 343, endPoint x: 630, endPoint y: 653, distance: 310.2
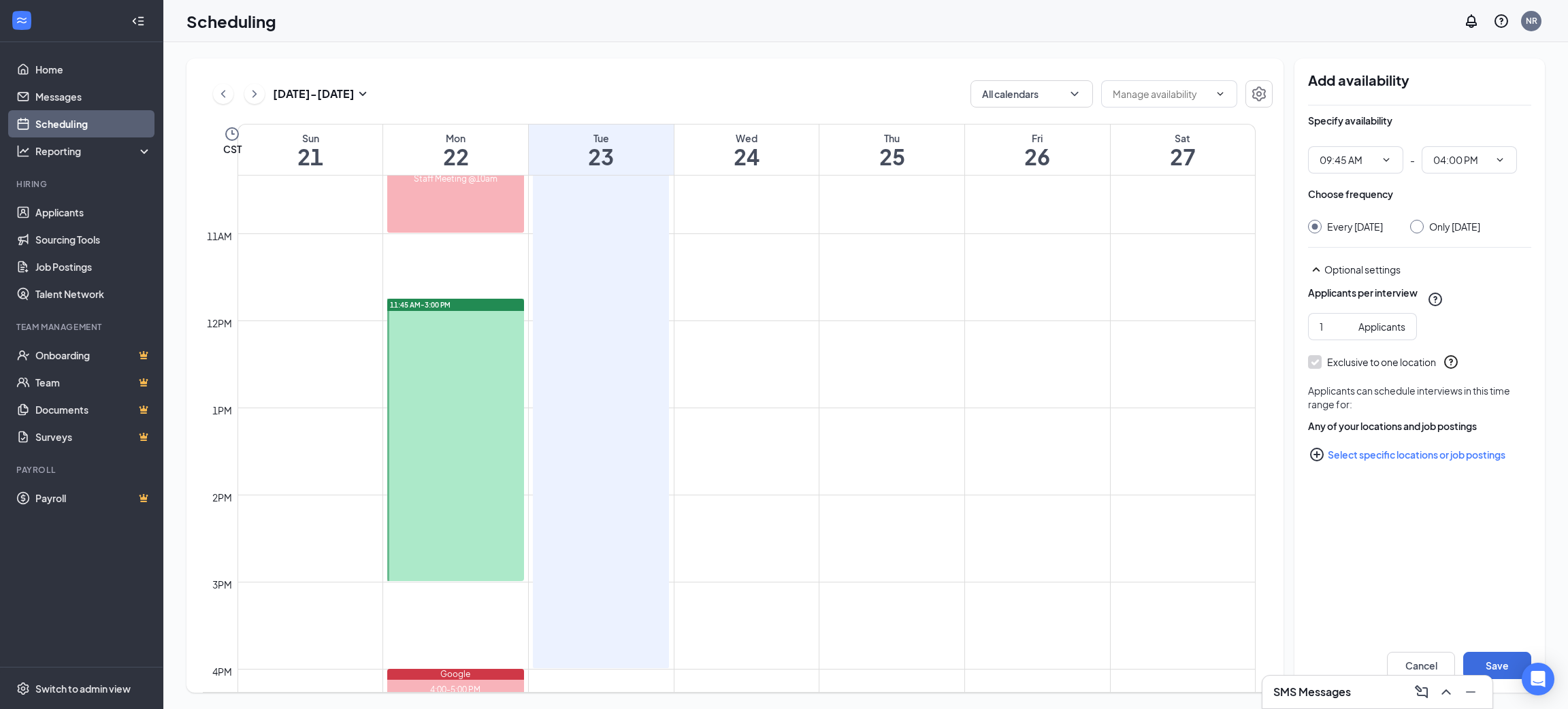
click at [1420, 227] on input "Only [DATE]" at bounding box center [1415, 224] width 10 height 10
radio input "true"
radio input "false"
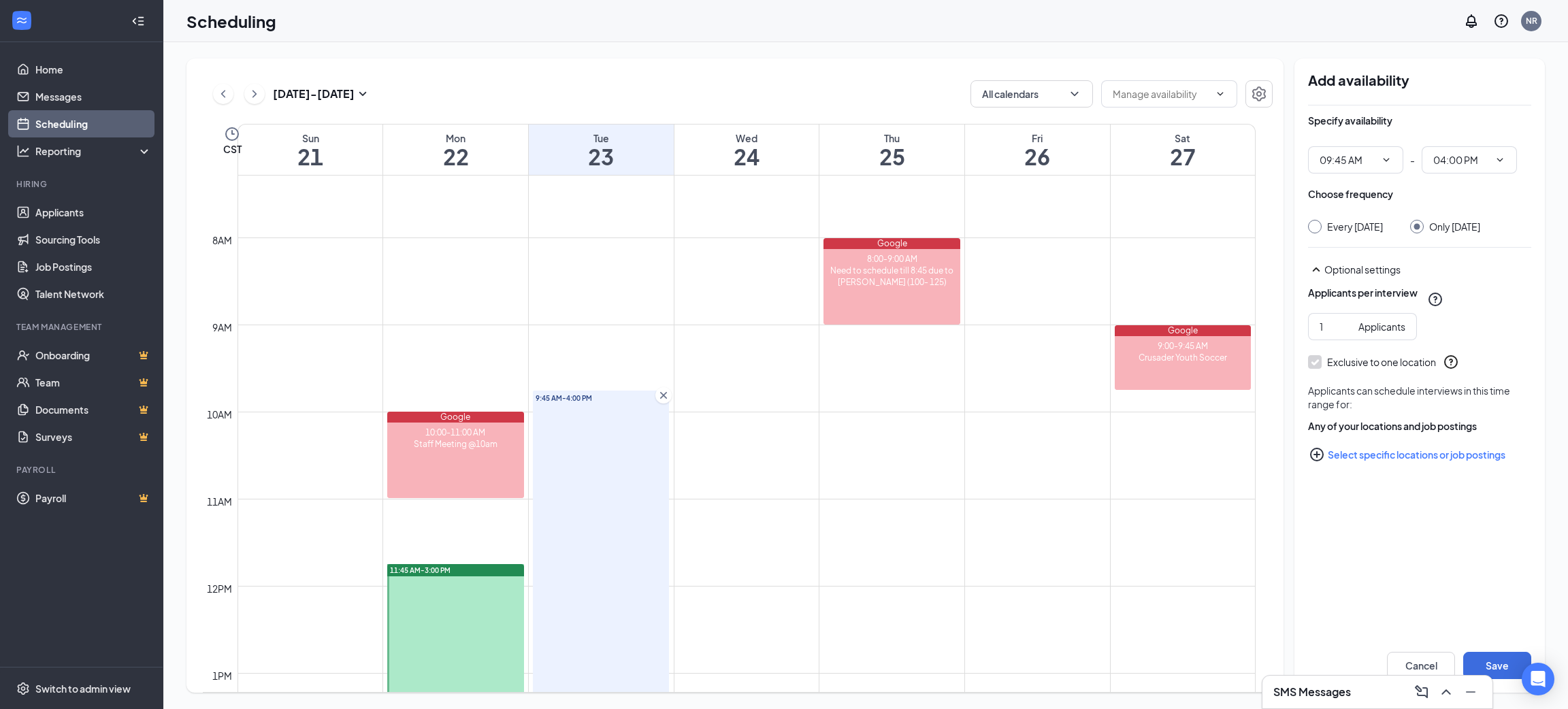
scroll to position [594, 0]
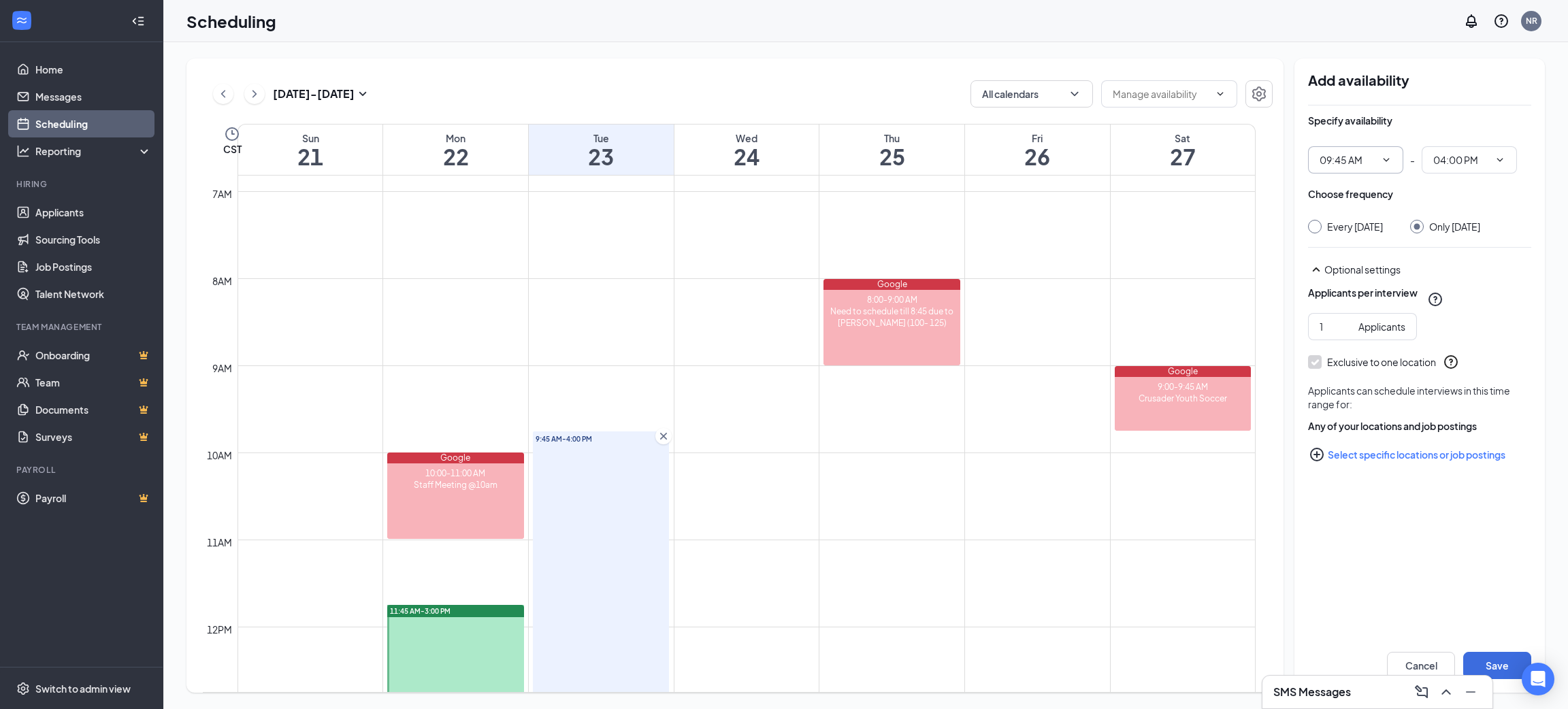
click at [1379, 155] on span at bounding box center [1385, 160] width 14 height 11
click at [1383, 155] on icon "ChevronDown" at bounding box center [1386, 160] width 11 height 11
click at [1387, 162] on icon "ChevronDown" at bounding box center [1386, 160] width 11 height 11
click at [1342, 161] on input "09:45 AM" at bounding box center [1348, 160] width 56 height 15
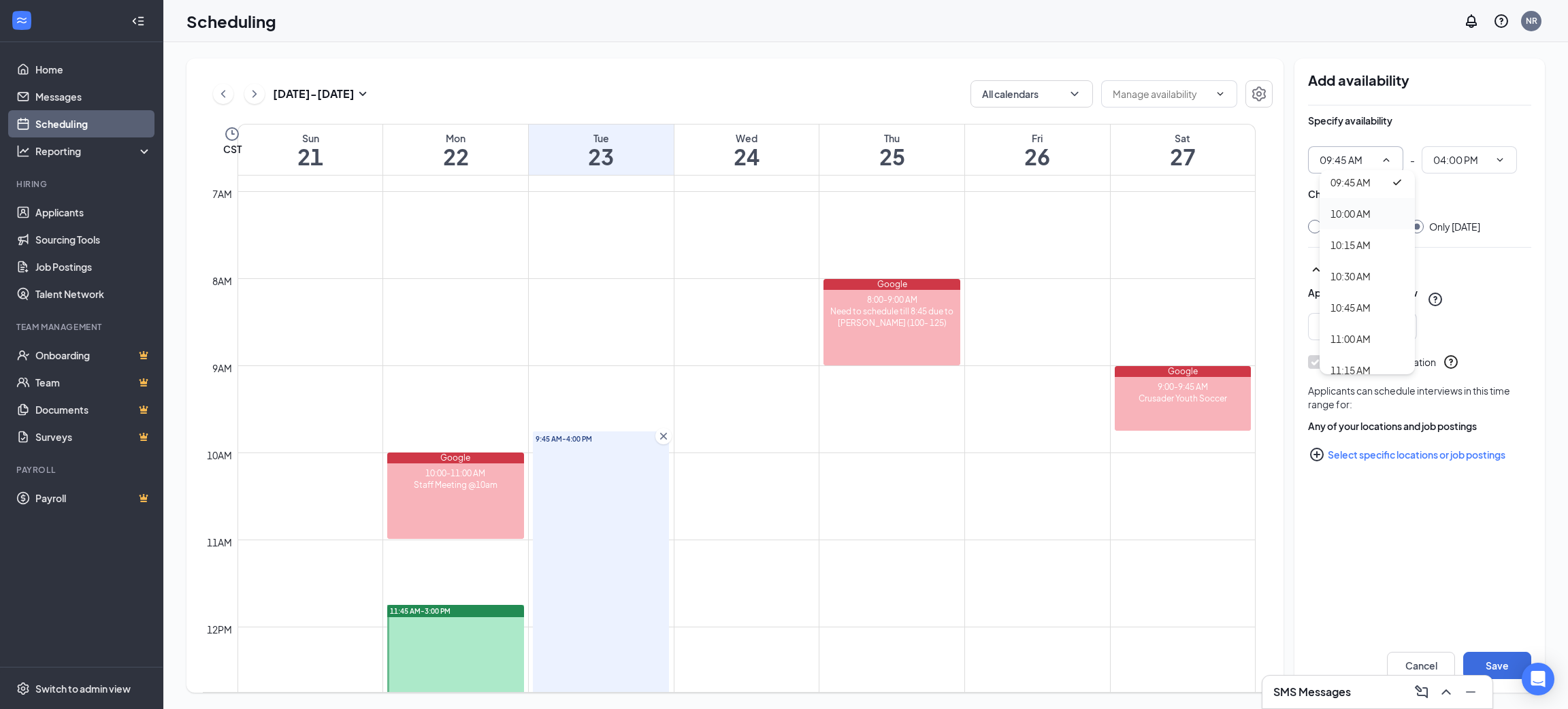
click at [1364, 217] on div "10:00 AM" at bounding box center [1350, 214] width 40 height 15
type input "10:00 AM"
type input "04:15 PM"
click at [1515, 663] on button "Save" at bounding box center [1497, 665] width 68 height 27
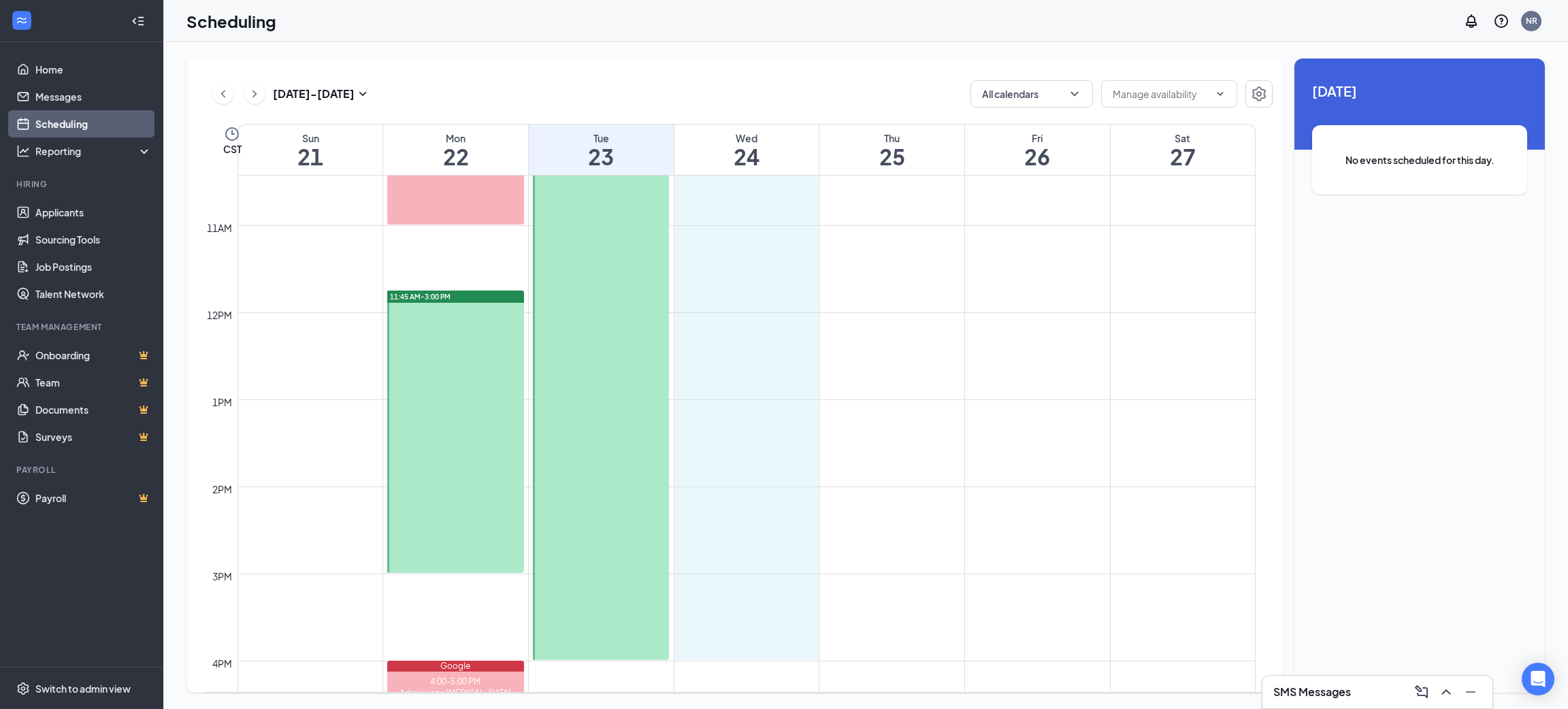
scroll to position [909, 0]
drag, startPoint x: 746, startPoint y: 248, endPoint x: 788, endPoint y: 651, distance: 405.2
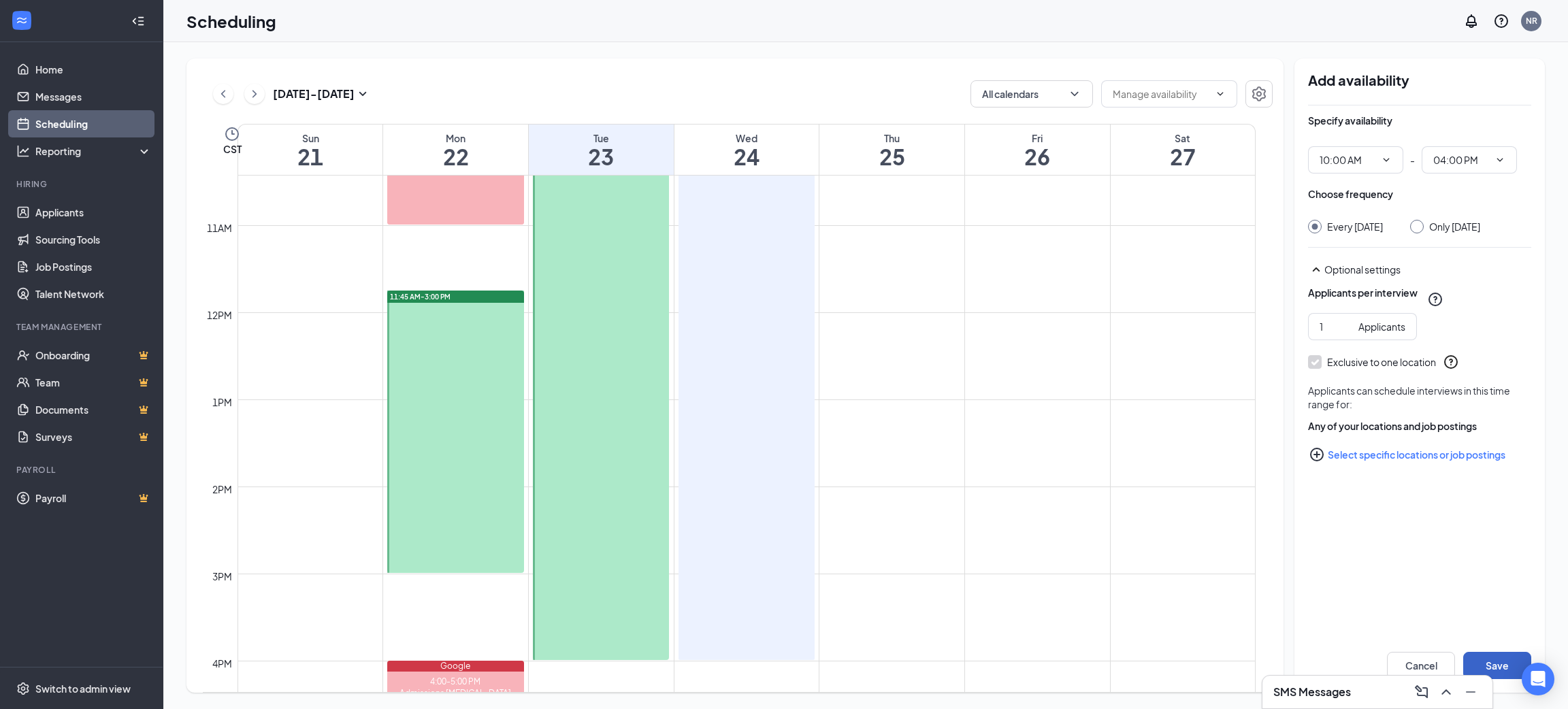
click at [1468, 658] on button "Save" at bounding box center [1497, 665] width 68 height 27
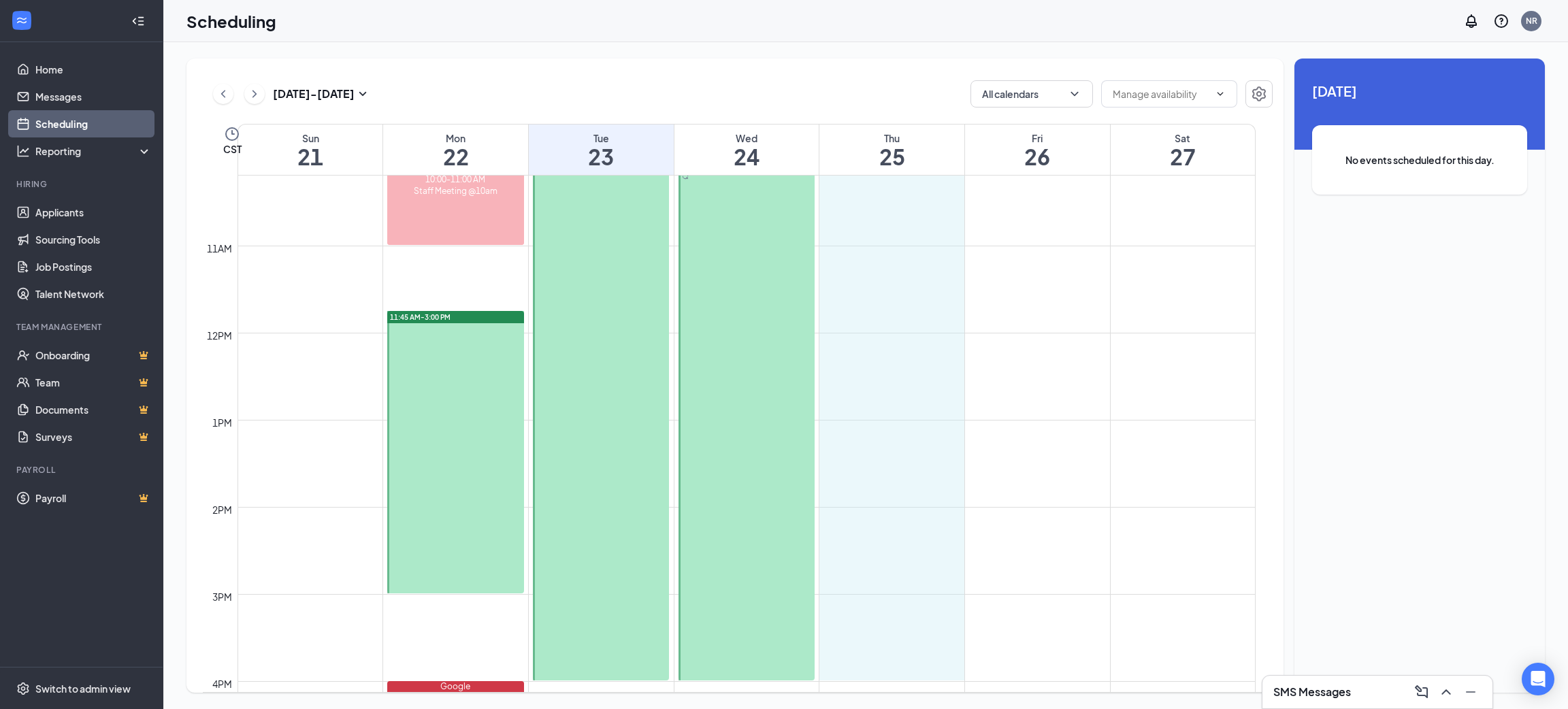
scroll to position [892, 0]
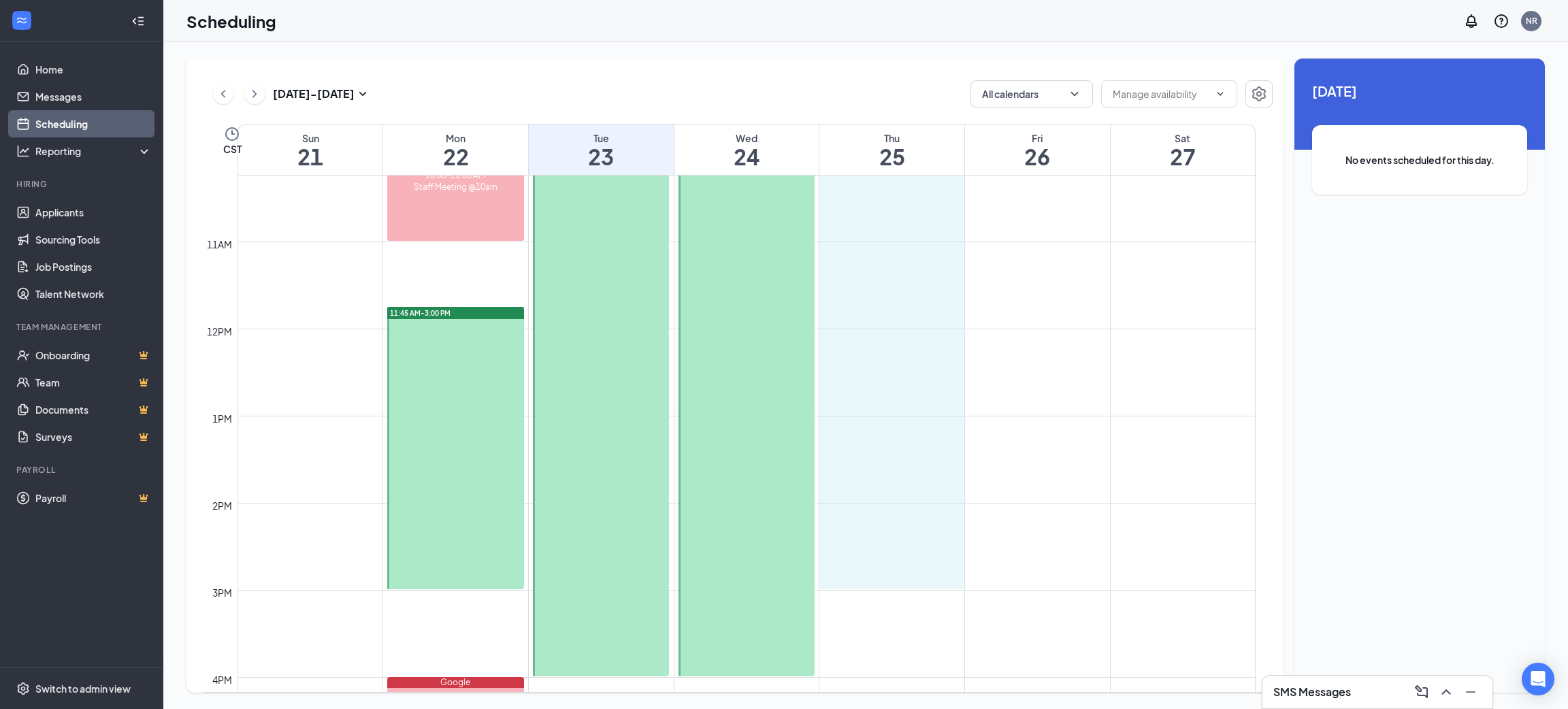
drag, startPoint x: 887, startPoint y: 350, endPoint x: 912, endPoint y: 607, distance: 258.2
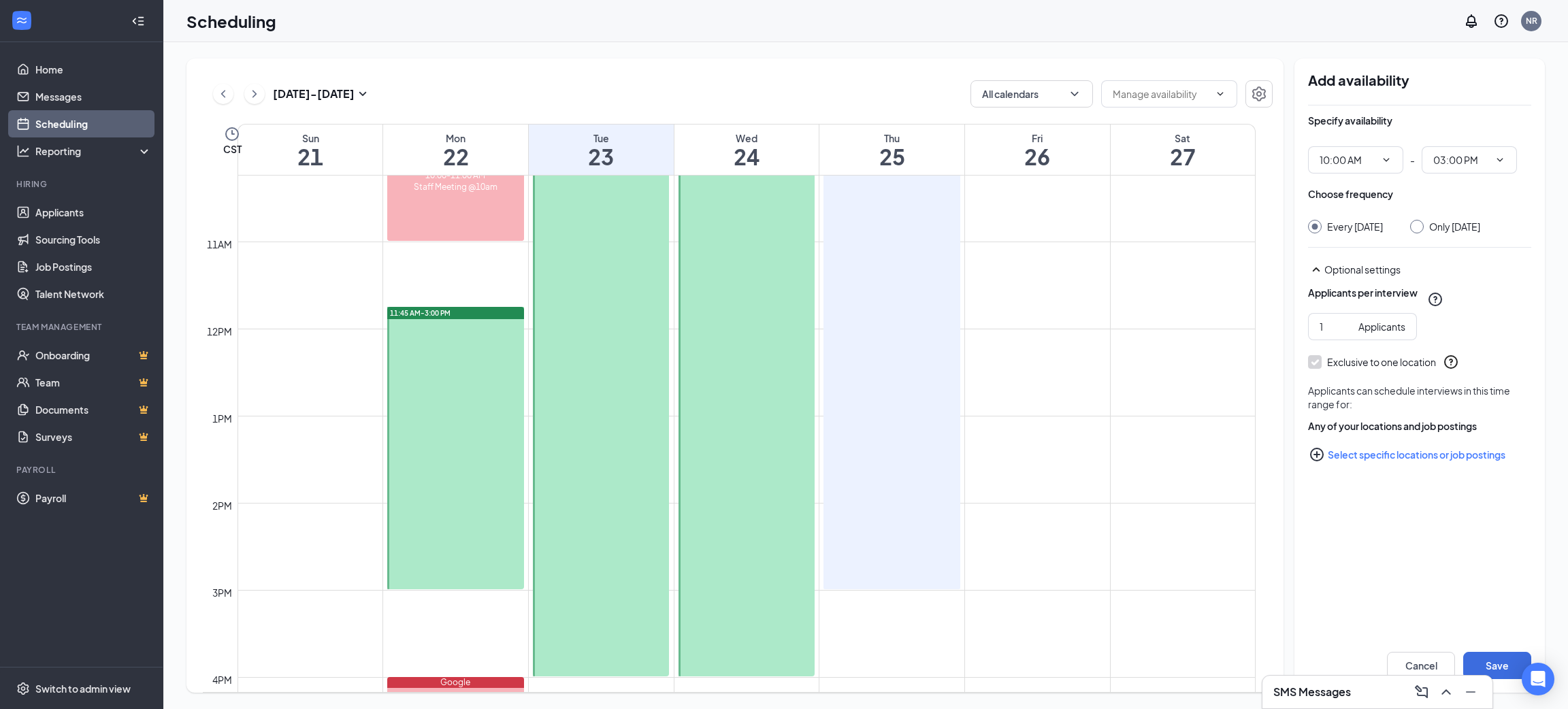
click at [1420, 226] on input "Only [DATE]" at bounding box center [1415, 224] width 10 height 10
radio input "true"
radio input "false"
click at [1493, 662] on button "Save" at bounding box center [1497, 665] width 68 height 27
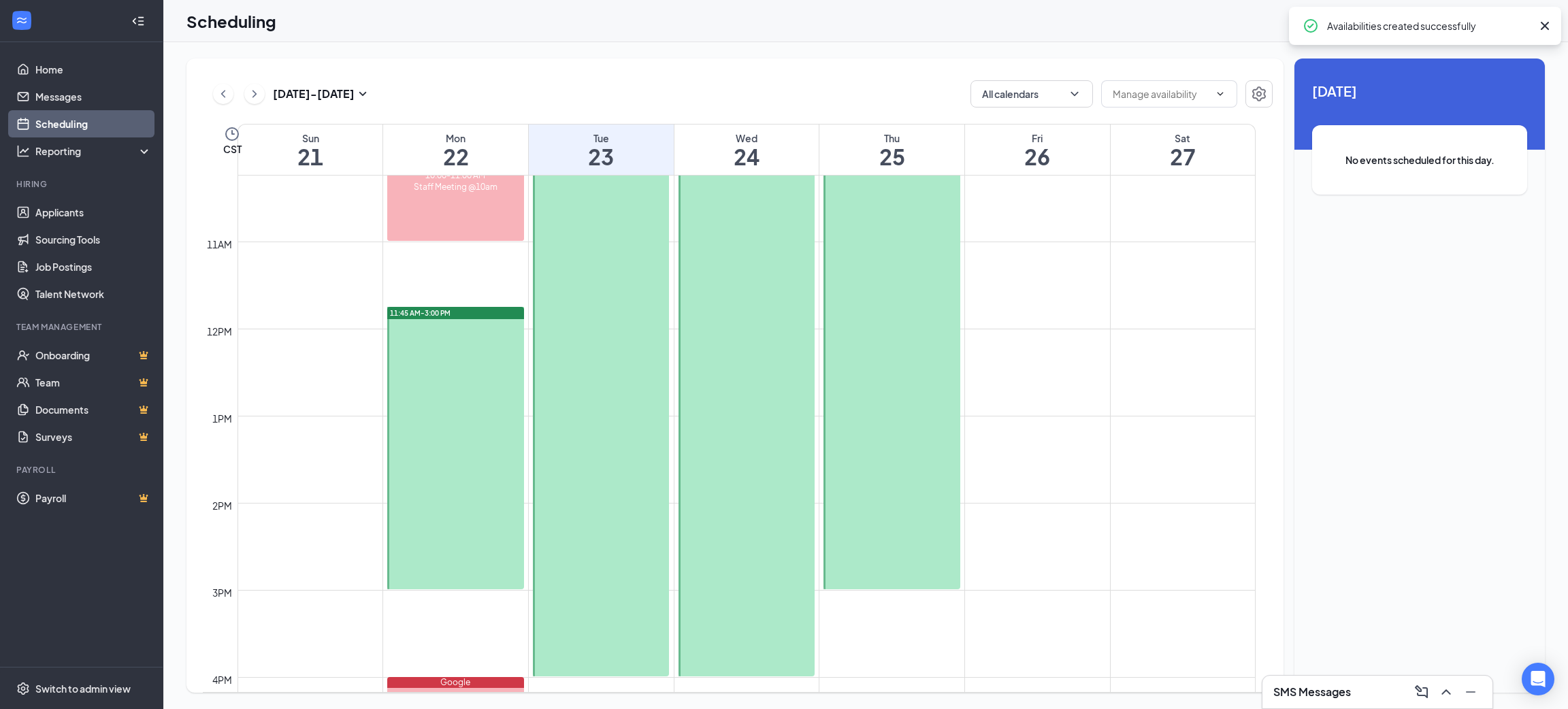
click at [763, 422] on div at bounding box center [746, 416] width 136 height 522
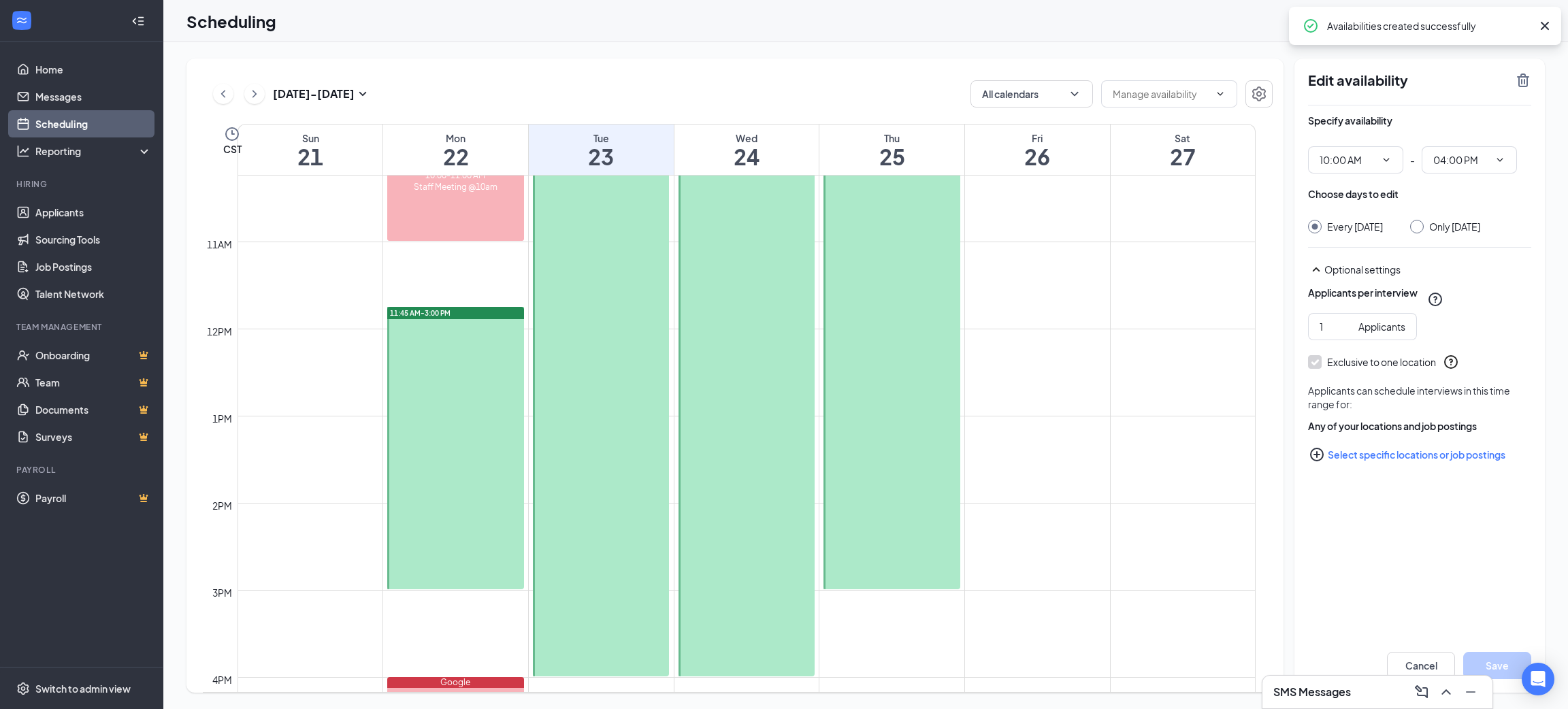
click at [1420, 224] on input "Only [DATE]" at bounding box center [1415, 224] width 10 height 10
radio input "true"
radio input "false"
click at [1492, 656] on button "Save" at bounding box center [1497, 665] width 68 height 27
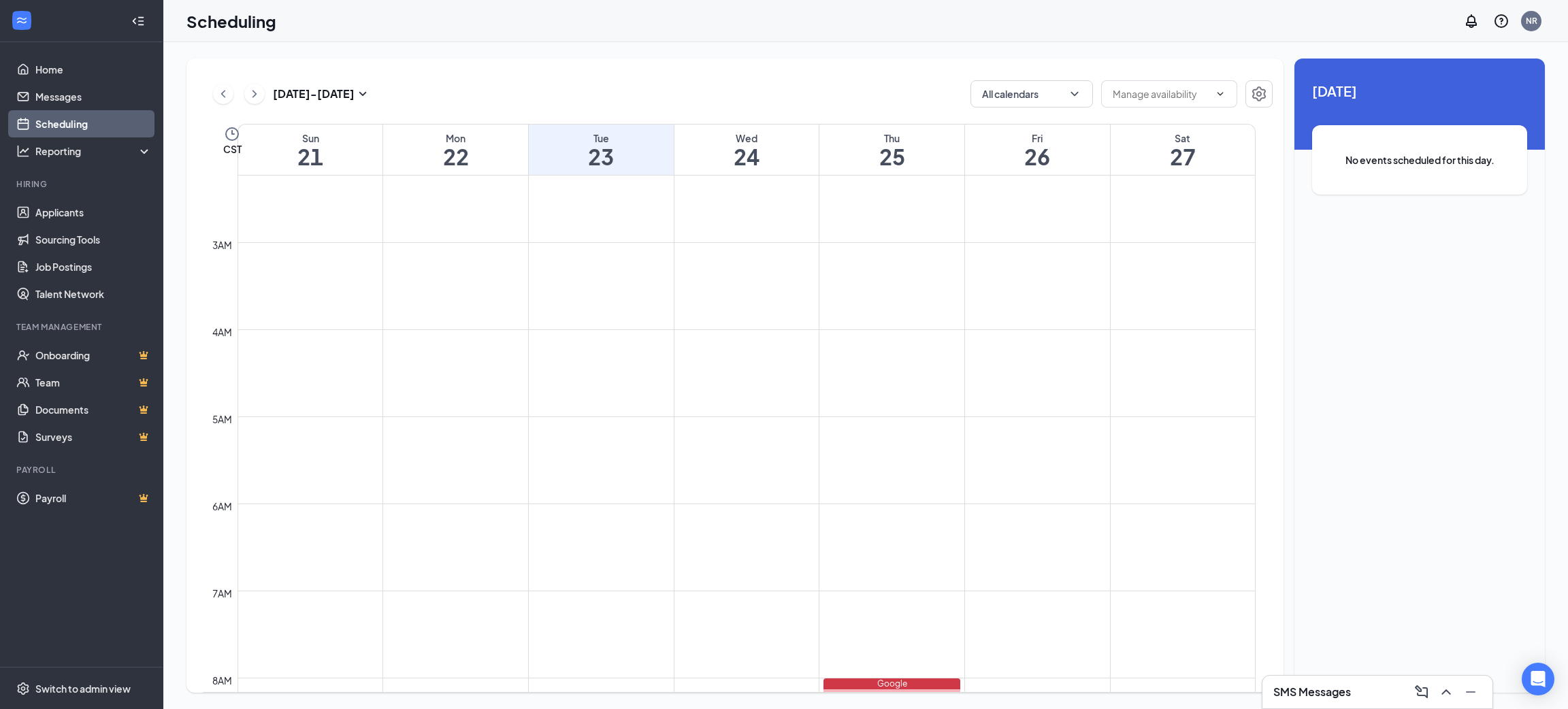
scroll to position [177, 0]
